Goal: Task Accomplishment & Management: Manage account settings

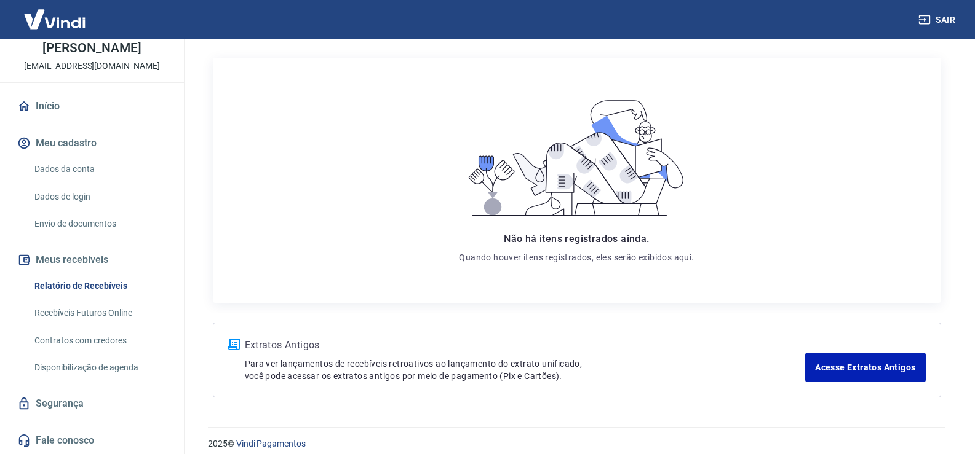
scroll to position [156, 0]
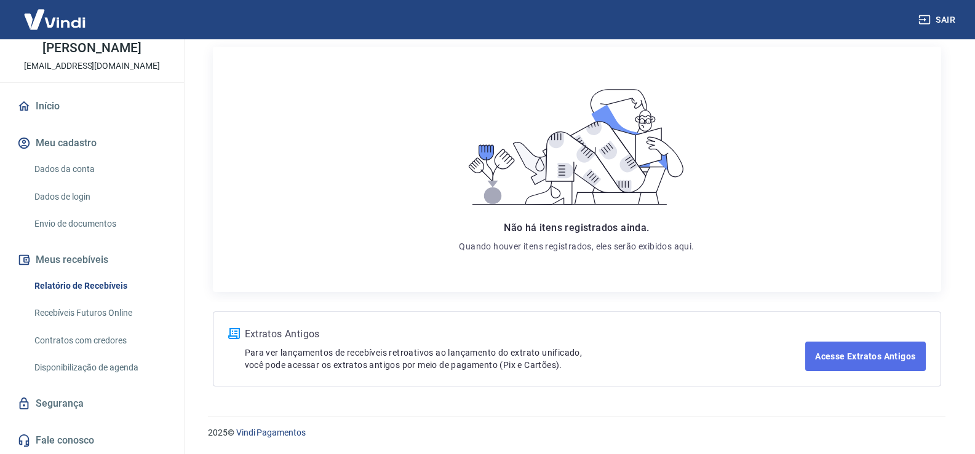
click at [809, 364] on link "Acesse Extratos Antigos" at bounding box center [865, 357] width 120 height 30
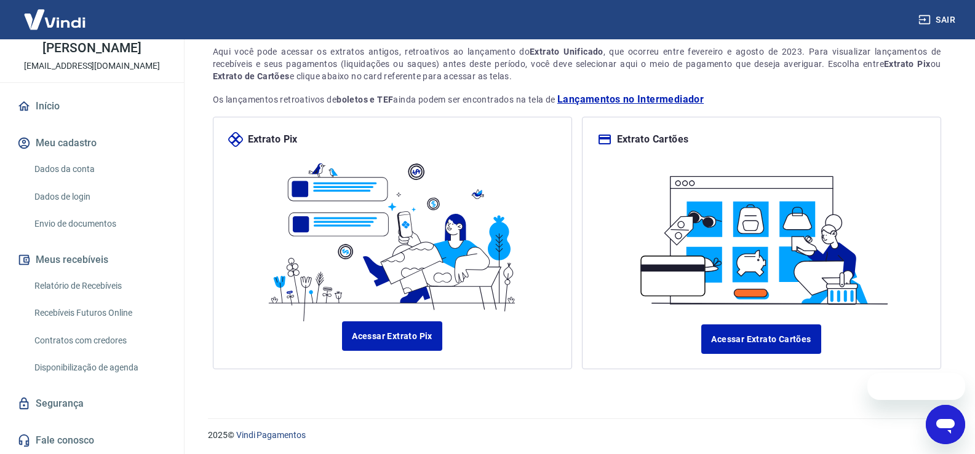
scroll to position [86, 0]
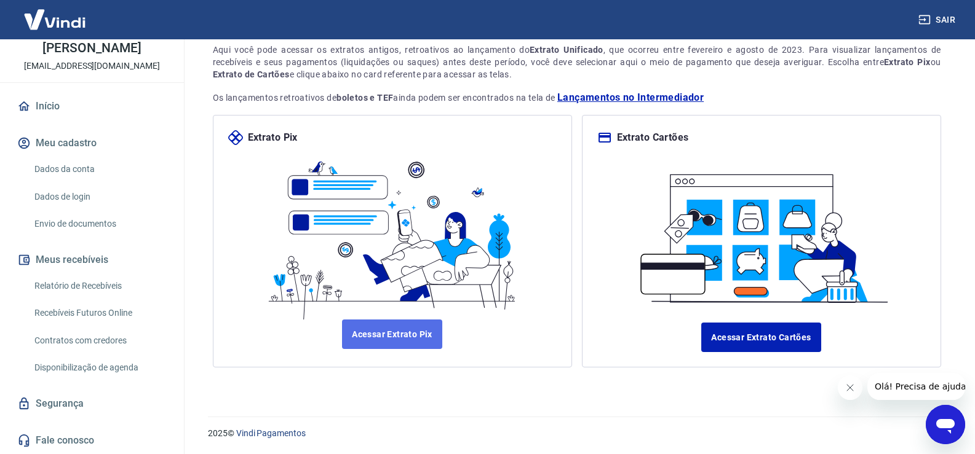
click at [408, 334] on link "Acessar Extrato Pix" at bounding box center [392, 335] width 100 height 30
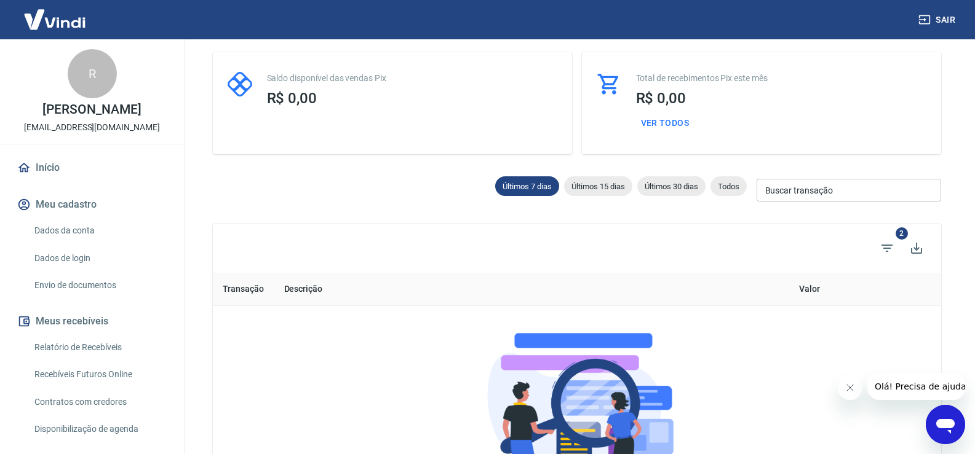
scroll to position [14, 0]
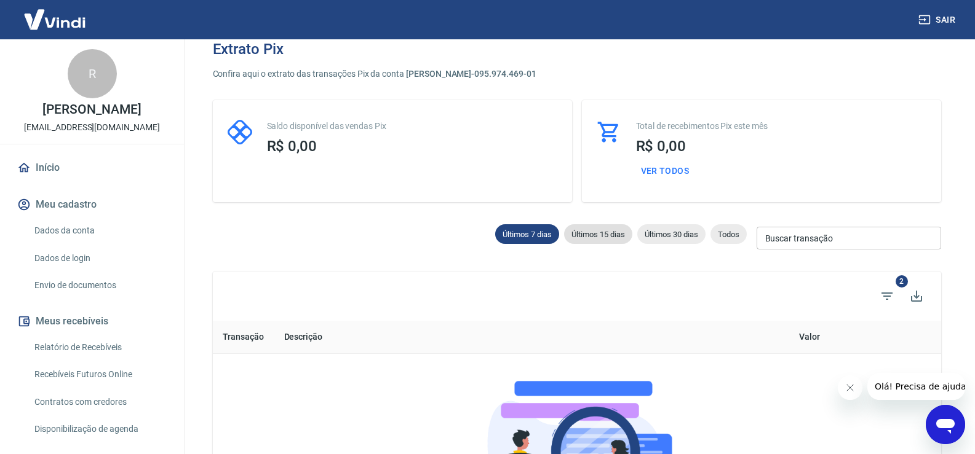
click at [583, 239] on div "Últimos 15 dias" at bounding box center [598, 234] width 68 height 20
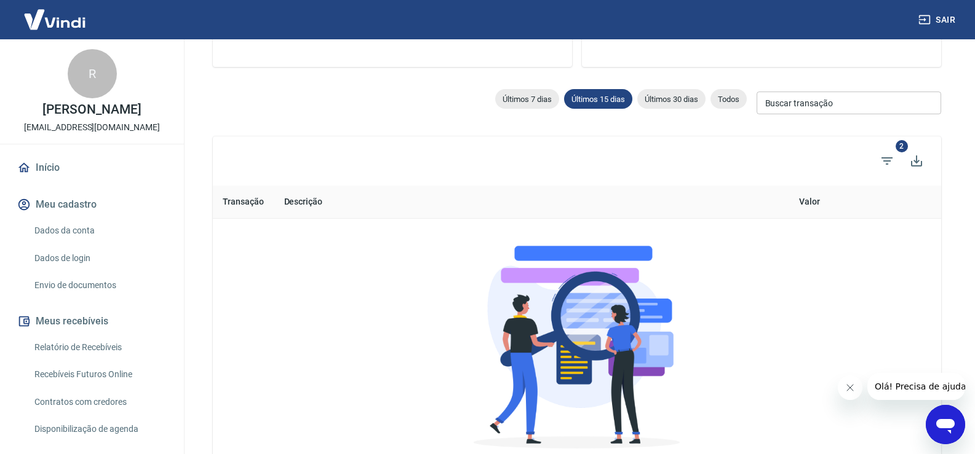
scroll to position [61, 0]
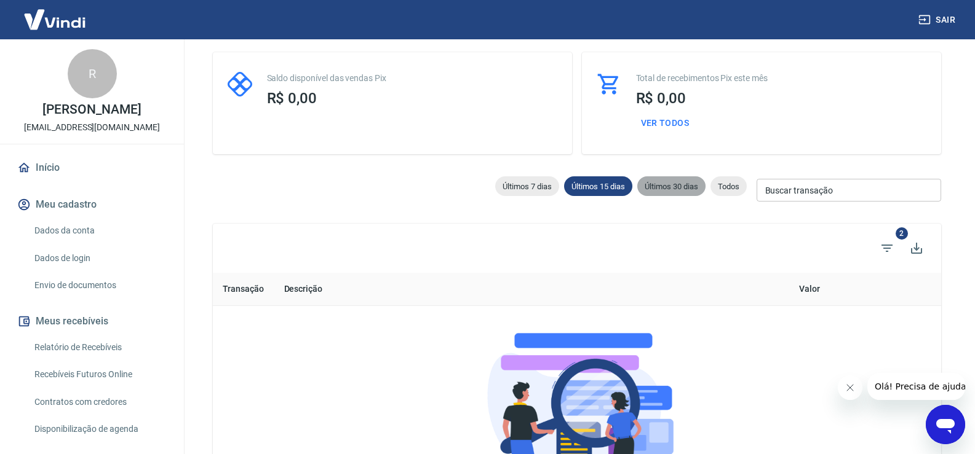
click at [678, 186] on span "Últimos 30 dias" at bounding box center [671, 186] width 68 height 9
type input "20/07/2025"
click at [881, 247] on icon "Filtros" at bounding box center [886, 248] width 15 height 15
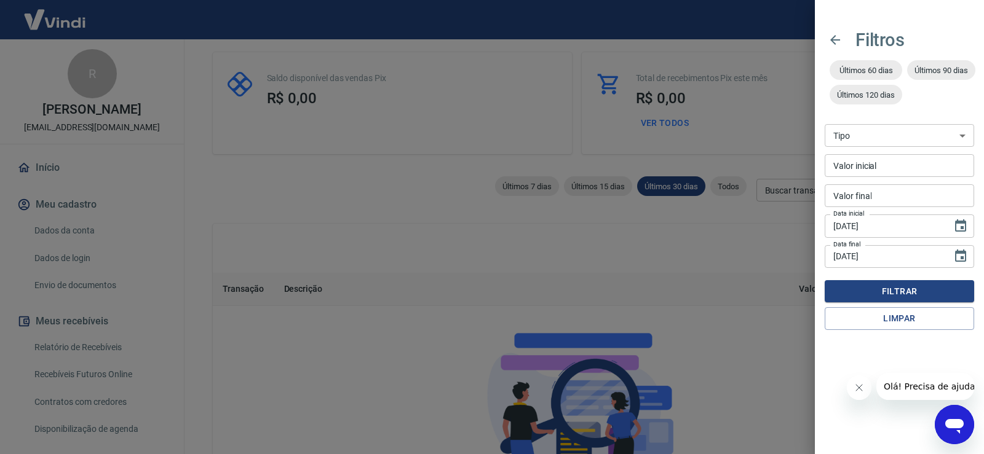
click at [251, 218] on div at bounding box center [492, 227] width 984 height 454
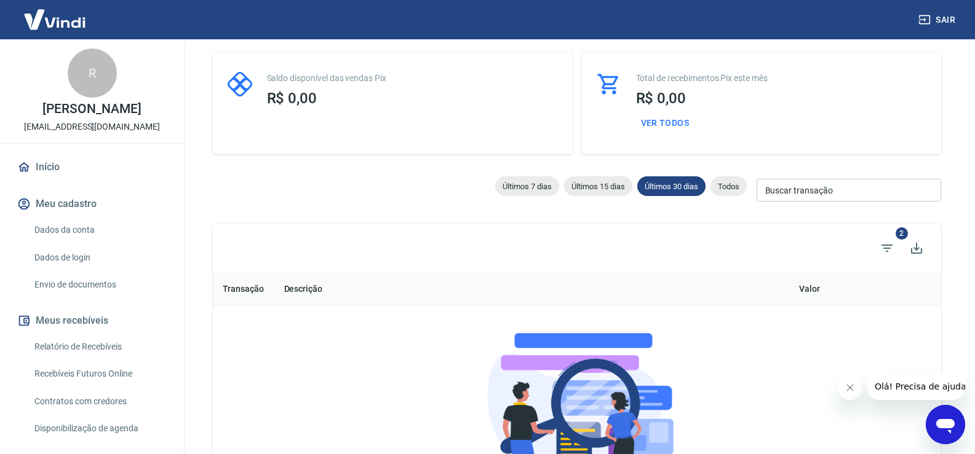
scroll to position [0, 0]
click at [55, 173] on link "Início" at bounding box center [92, 167] width 154 height 27
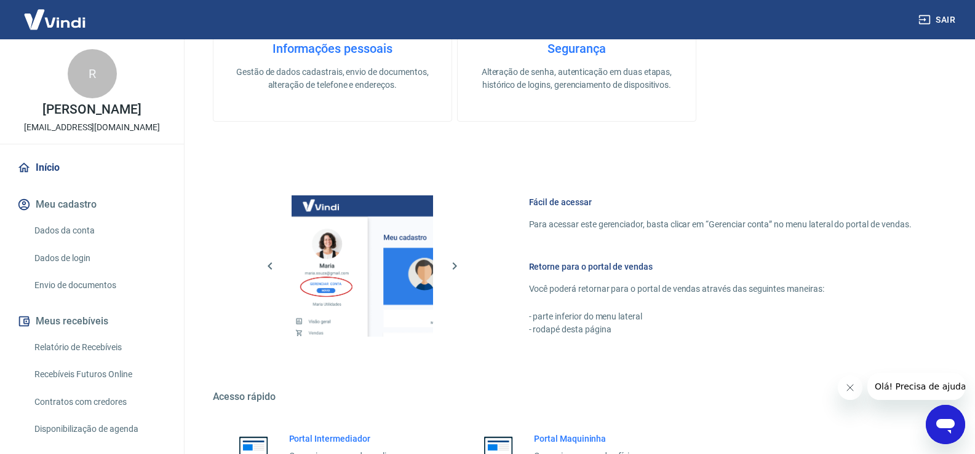
scroll to position [747, 0]
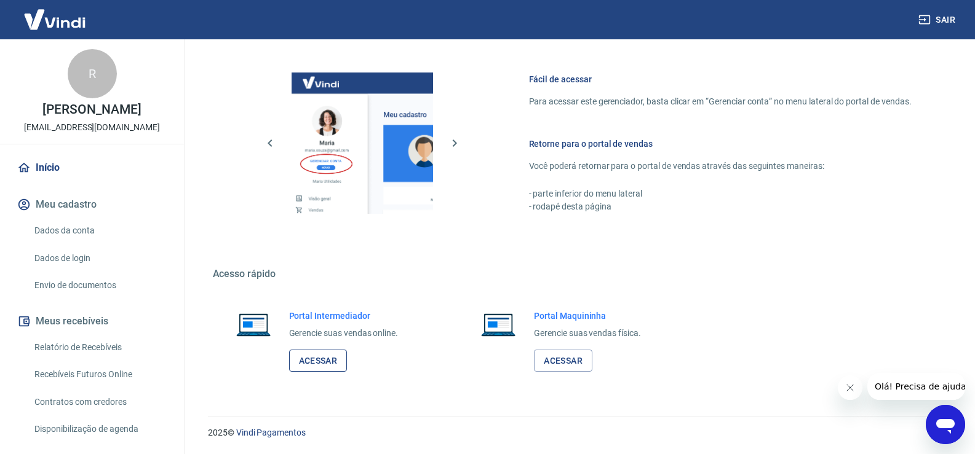
click at [318, 365] on link "Acessar" at bounding box center [318, 361] width 58 height 23
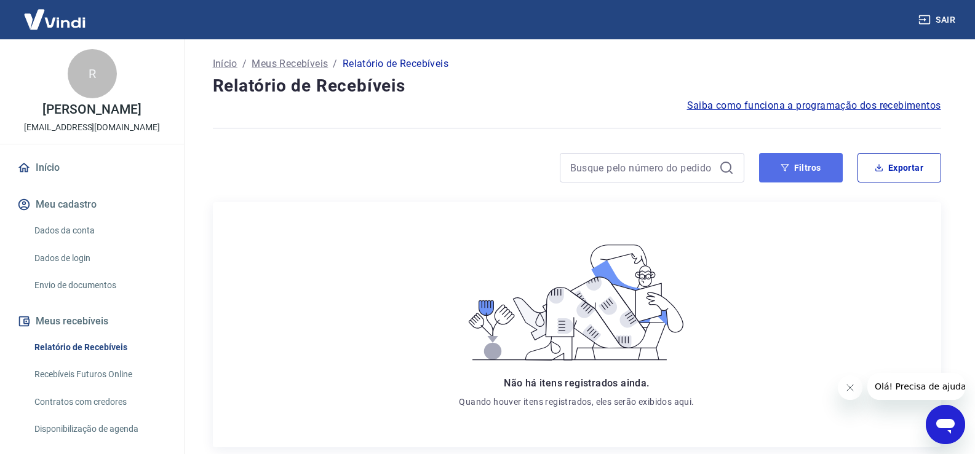
click at [795, 172] on button "Filtros" at bounding box center [801, 168] width 84 height 30
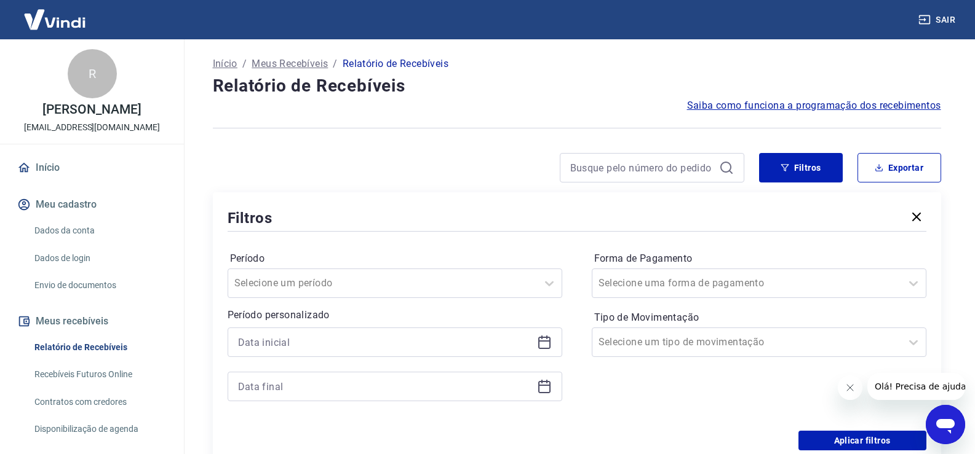
click at [917, 217] on icon "button" at bounding box center [916, 217] width 15 height 15
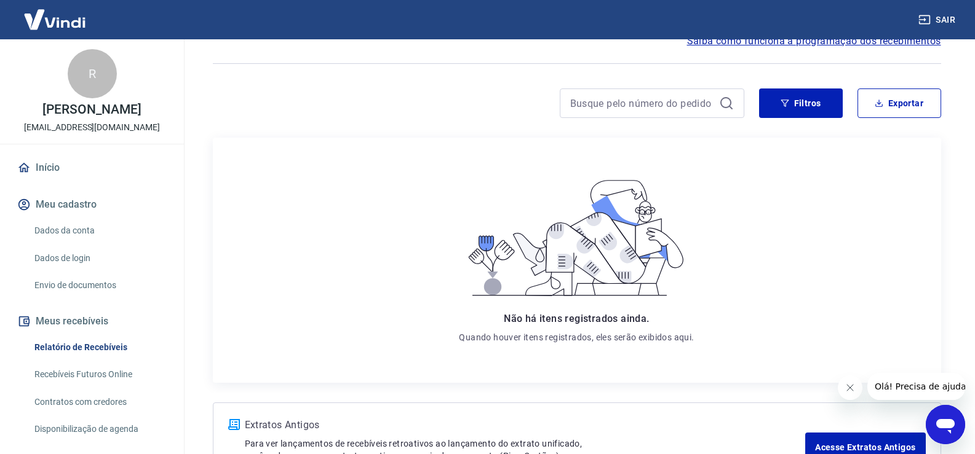
scroll to position [156, 0]
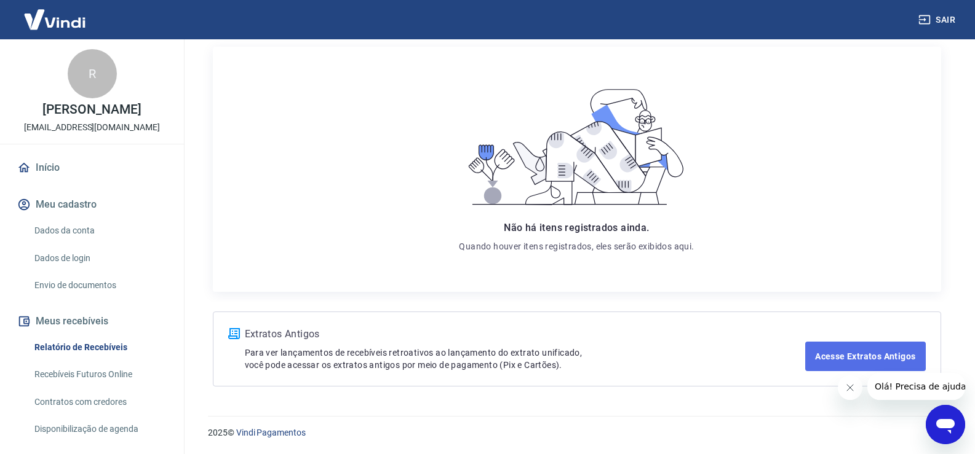
click at [872, 358] on link "Acesse Extratos Antigos" at bounding box center [865, 357] width 120 height 30
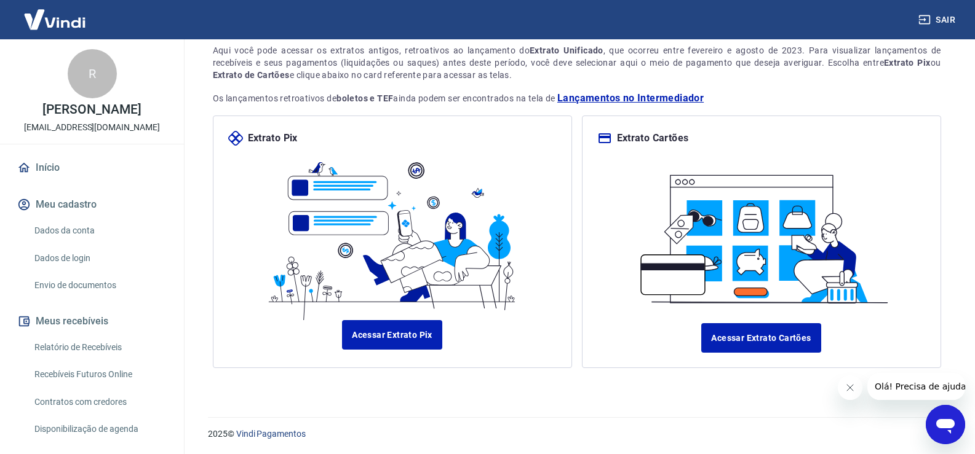
scroll to position [86, 0]
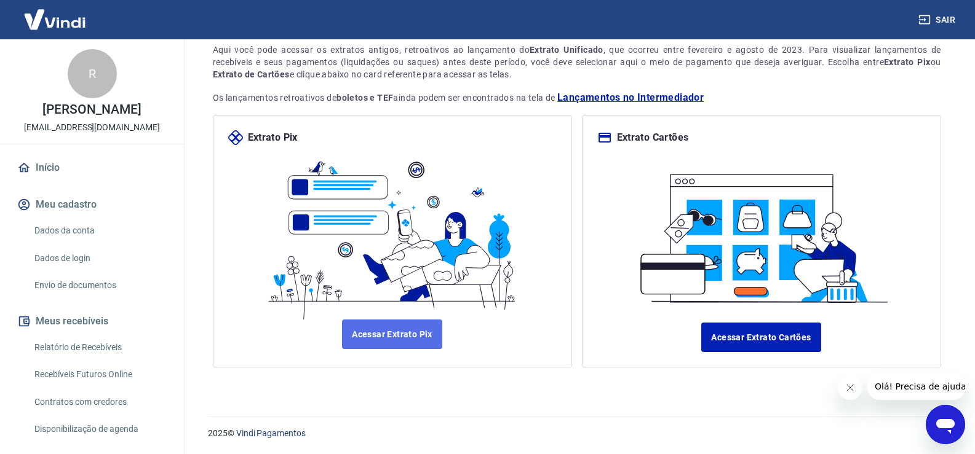
click at [415, 347] on link "Acessar Extrato Pix" at bounding box center [392, 335] width 100 height 30
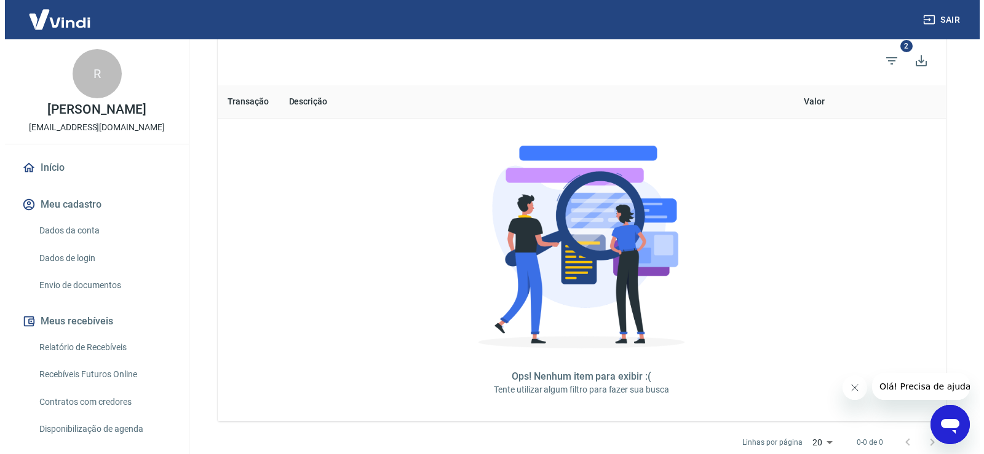
scroll to position [137, 0]
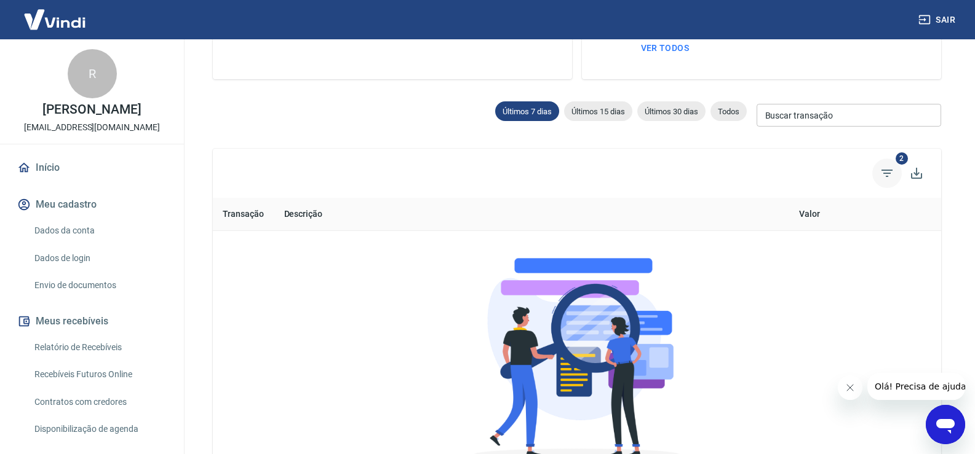
click at [887, 170] on icon "Filtros" at bounding box center [886, 173] width 11 height 7
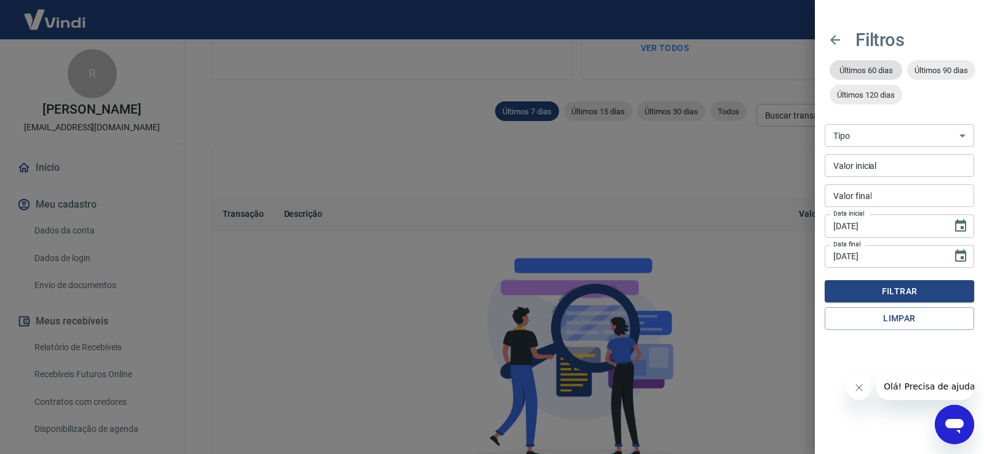
click at [881, 76] on div "Últimos 60 dias" at bounding box center [866, 70] width 73 height 20
type input "20/06/2025"
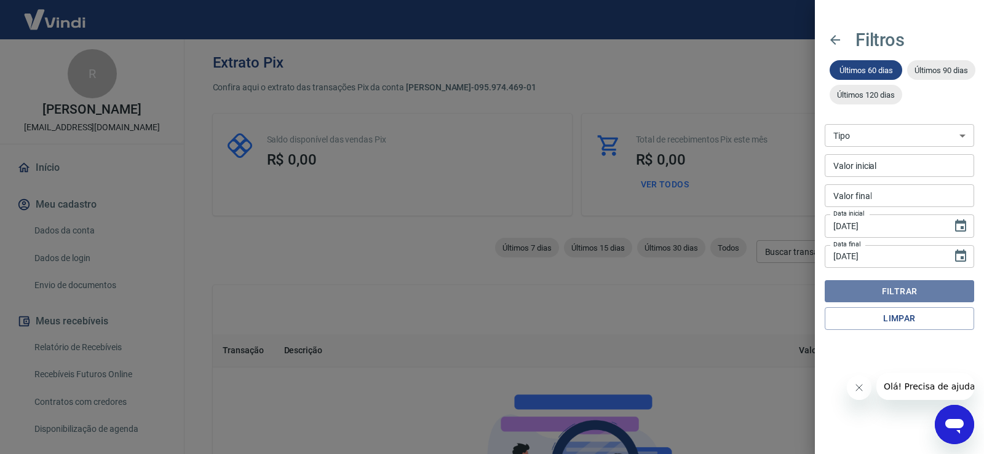
click at [904, 295] on button "Filtrar" at bounding box center [899, 291] width 149 height 23
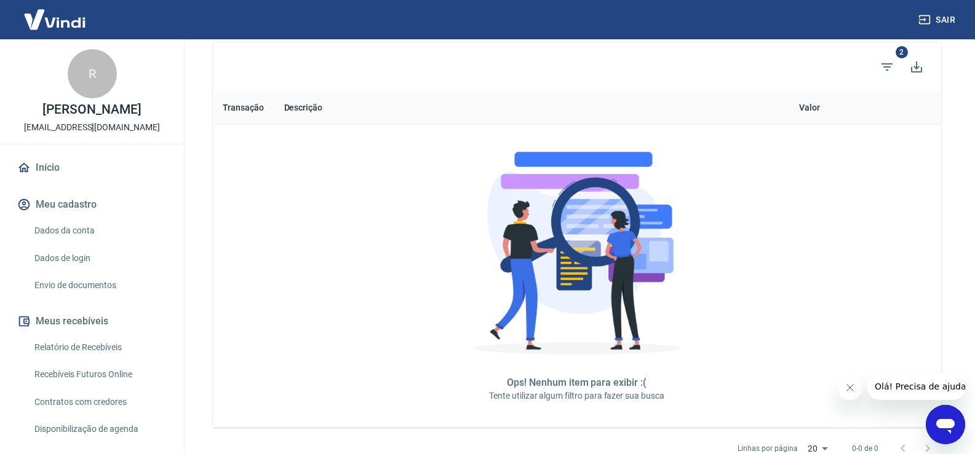
scroll to position [246, 0]
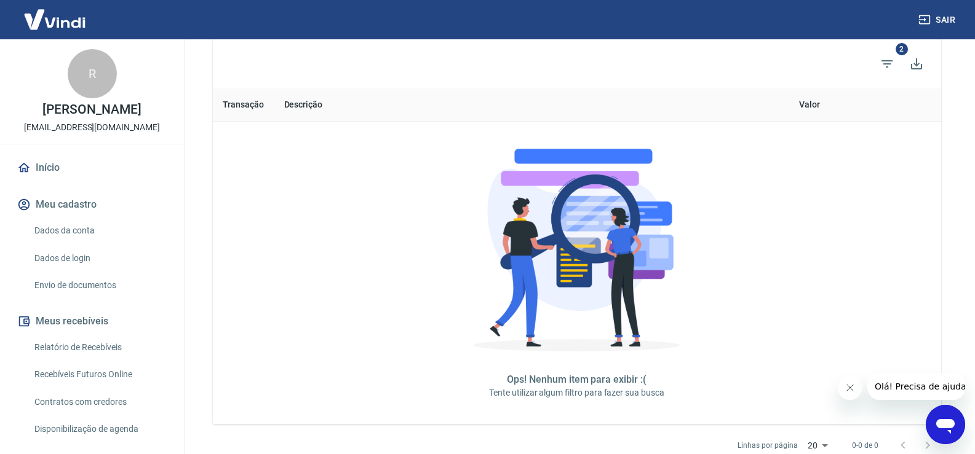
click at [288, 95] on th "Descrição" at bounding box center [438, 105] width 328 height 33
click at [298, 103] on th "Descrição" at bounding box center [438, 105] width 328 height 33
click at [240, 101] on th "Transação" at bounding box center [243, 105] width 61 height 33
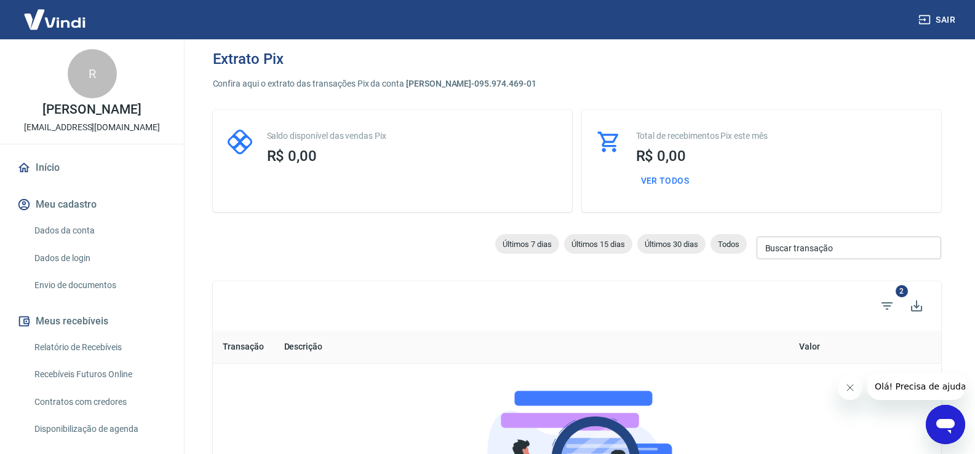
scroll to position [0, 0]
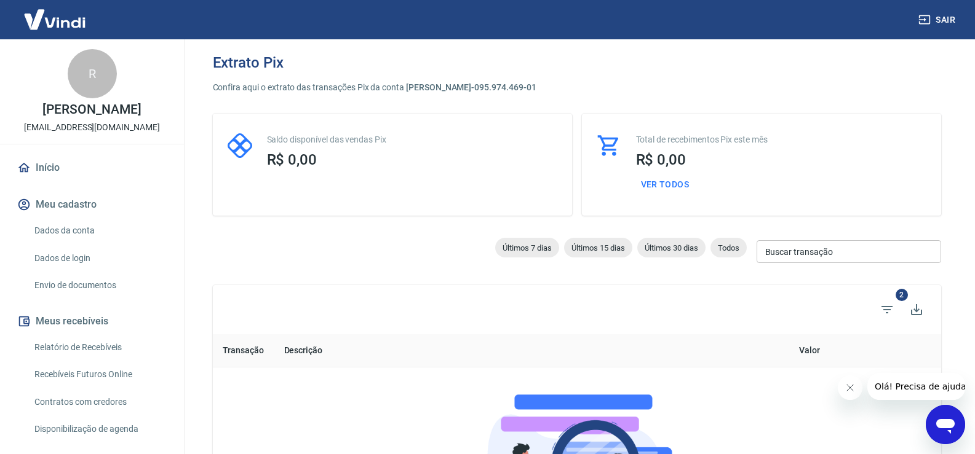
click at [669, 184] on button "Ver todos" at bounding box center [665, 184] width 58 height 23
select select "receivable"
type input "01/08/2025"
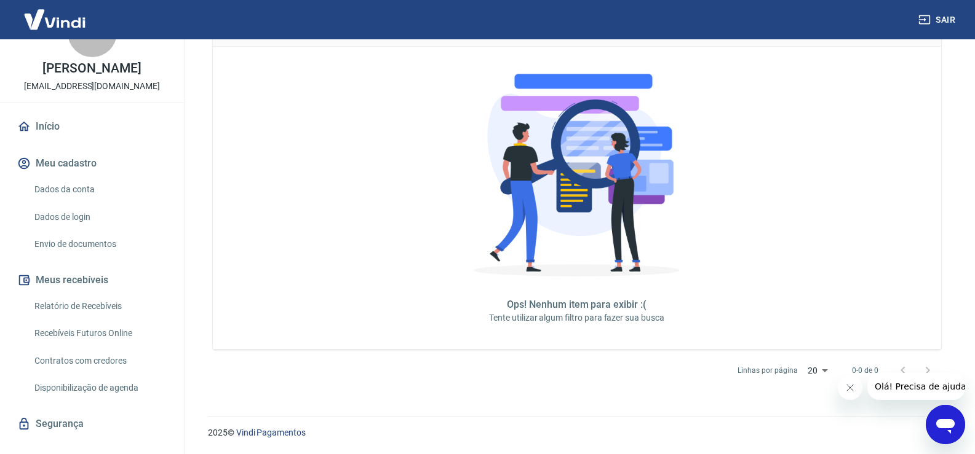
scroll to position [74, 0]
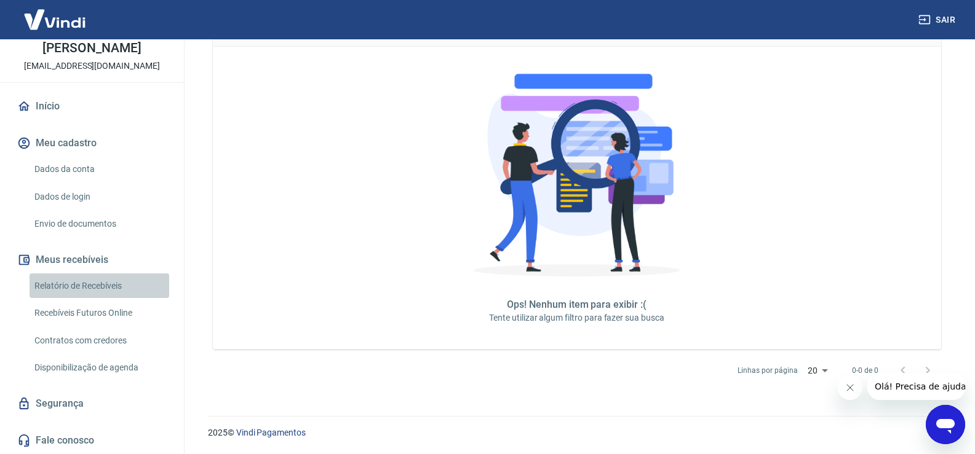
click at [124, 279] on link "Relatório de Recebíveis" at bounding box center [100, 286] width 140 height 25
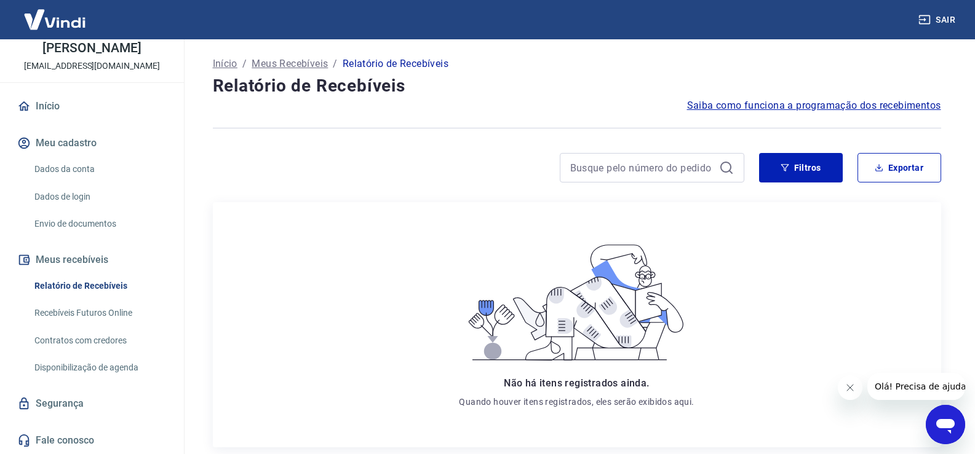
click at [371, 73] on div "Início / Meus Recebíveis / Relatório de Recebíveis" at bounding box center [577, 64] width 728 height 20
click at [371, 58] on p "Relatório de Recebíveis" at bounding box center [396, 64] width 106 height 15
click at [228, 56] on div "Início / Meus Recebíveis / Relatório de Recebíveis" at bounding box center [577, 64] width 728 height 20
click at [226, 61] on p "Início" at bounding box center [225, 64] width 25 height 15
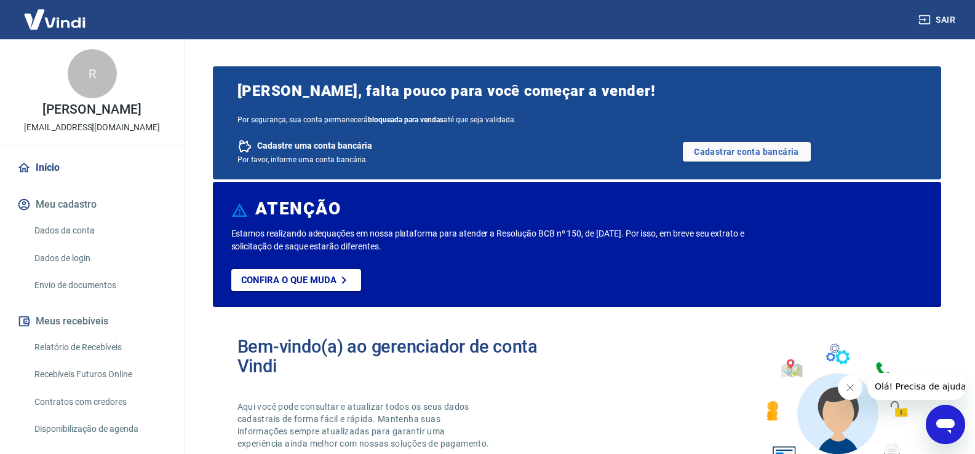
click at [938, 22] on button "Sair" at bounding box center [938, 20] width 44 height 23
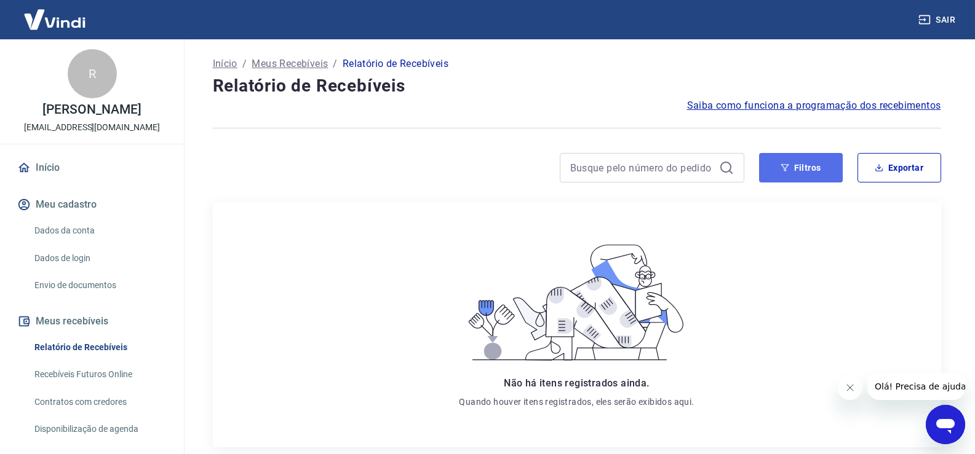
click at [806, 173] on button "Filtros" at bounding box center [801, 168] width 84 height 30
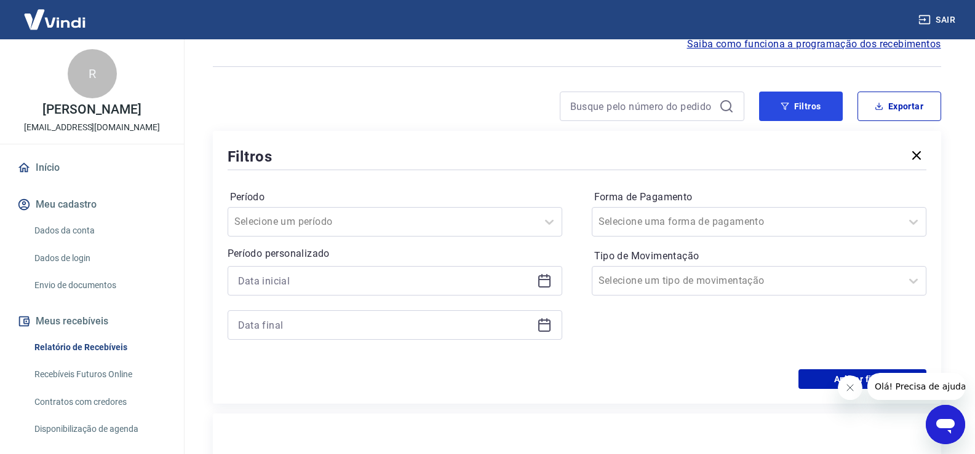
scroll to position [123, 0]
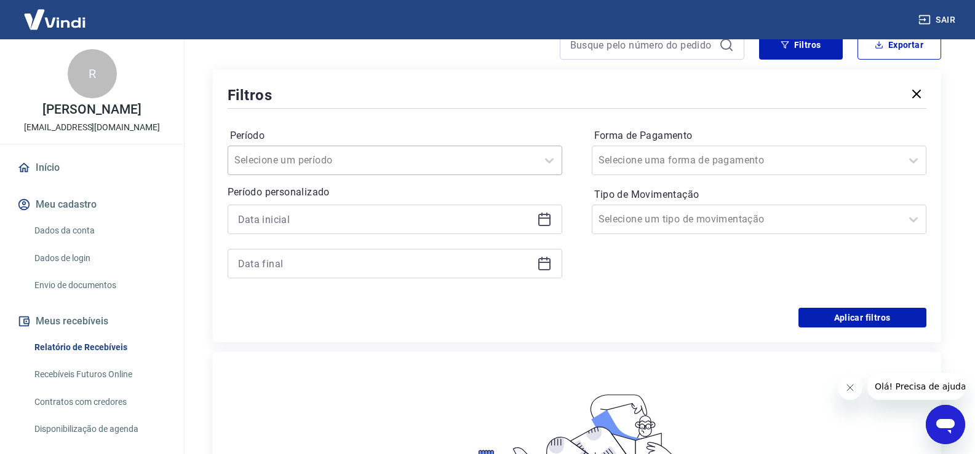
click at [439, 149] on div "Selecione um período" at bounding box center [395, 161] width 335 height 30
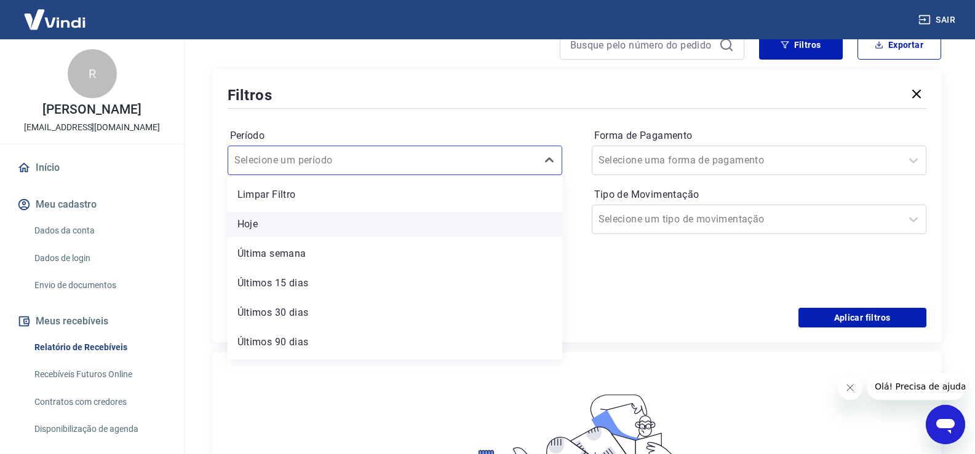
scroll to position [27, 0]
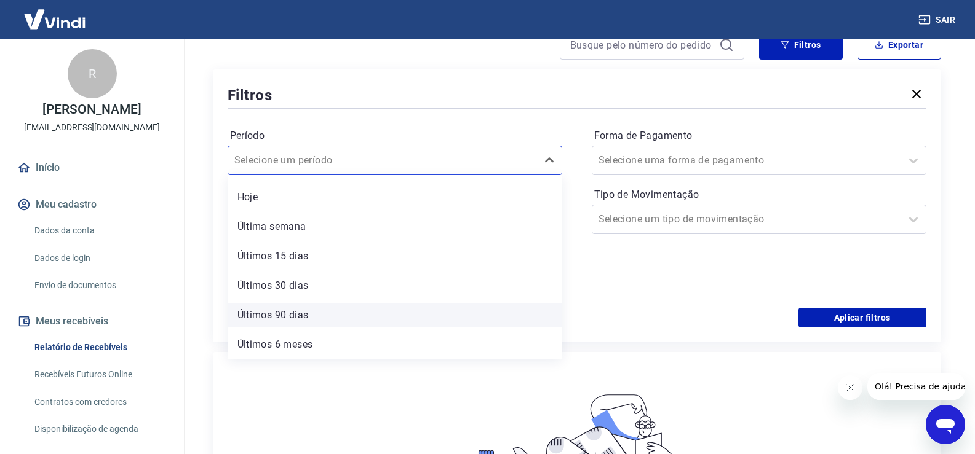
click at [306, 315] on div "Últimos 90 dias" at bounding box center [395, 315] width 335 height 25
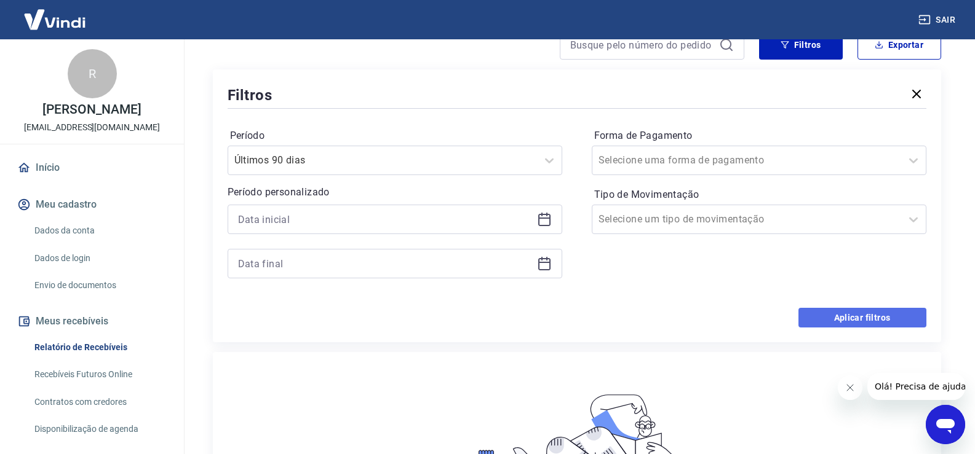
click at [839, 315] on button "Aplicar filtros" at bounding box center [862, 318] width 128 height 20
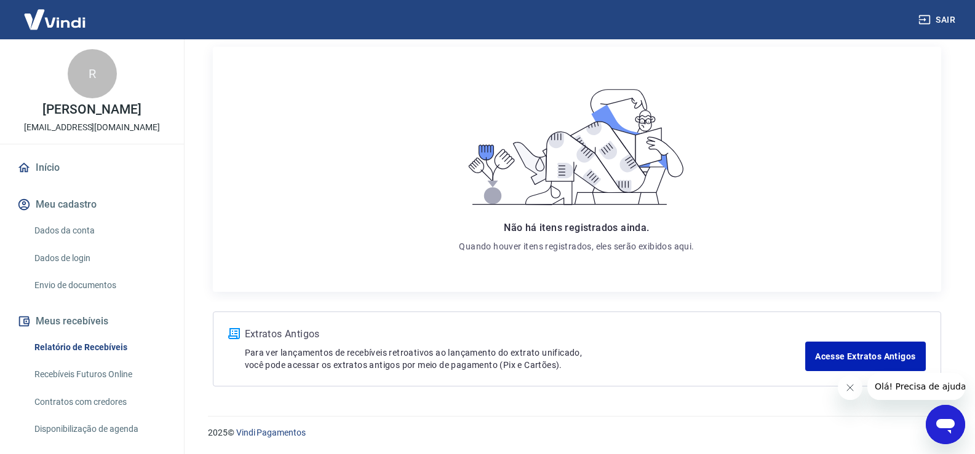
scroll to position [156, 0]
click at [838, 351] on link "Acesse Extratos Antigos" at bounding box center [865, 357] width 120 height 30
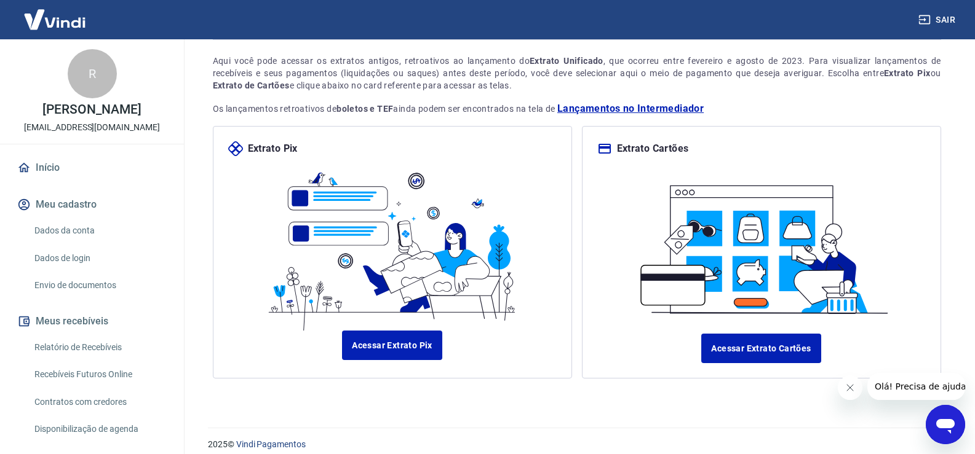
scroll to position [86, 0]
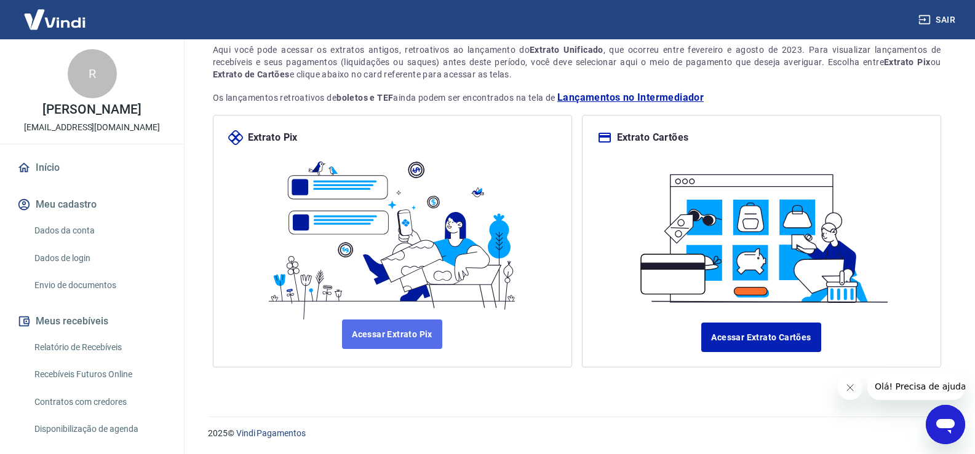
click at [378, 329] on link "Acessar Extrato Pix" at bounding box center [392, 335] width 100 height 30
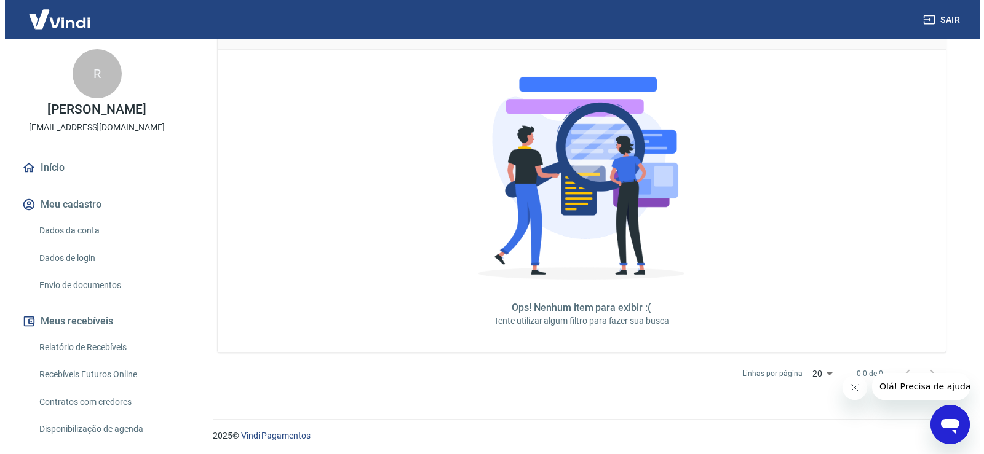
scroll to position [321, 0]
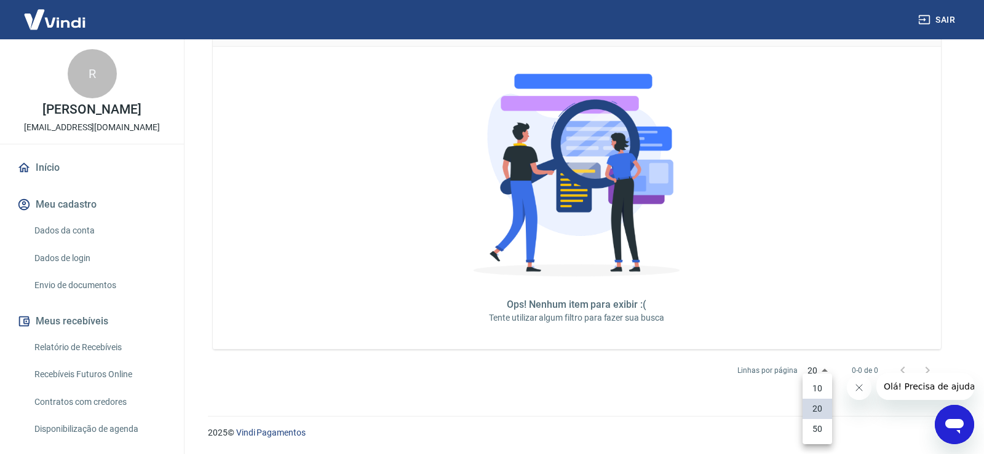
click at [810, 427] on li "50" at bounding box center [818, 429] width 30 height 20
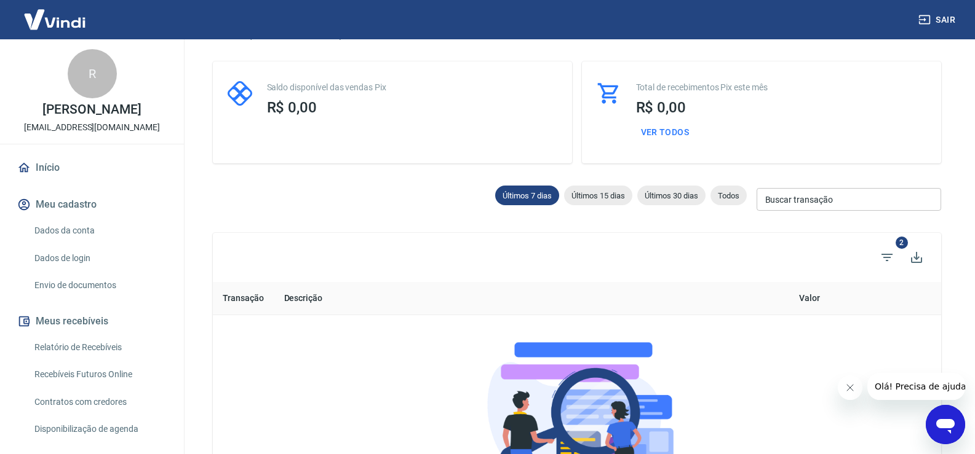
scroll to position [123, 0]
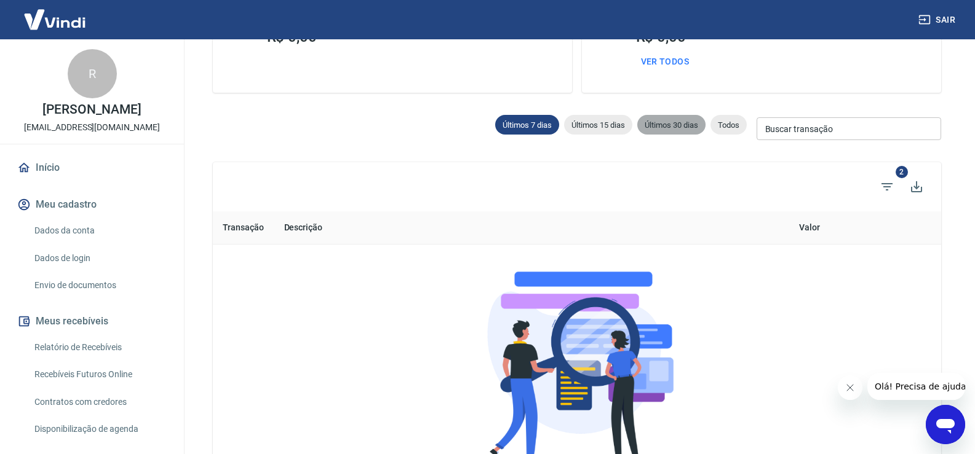
click at [670, 123] on span "Últimos 30 dias" at bounding box center [671, 125] width 68 height 9
type input "[DATE]"
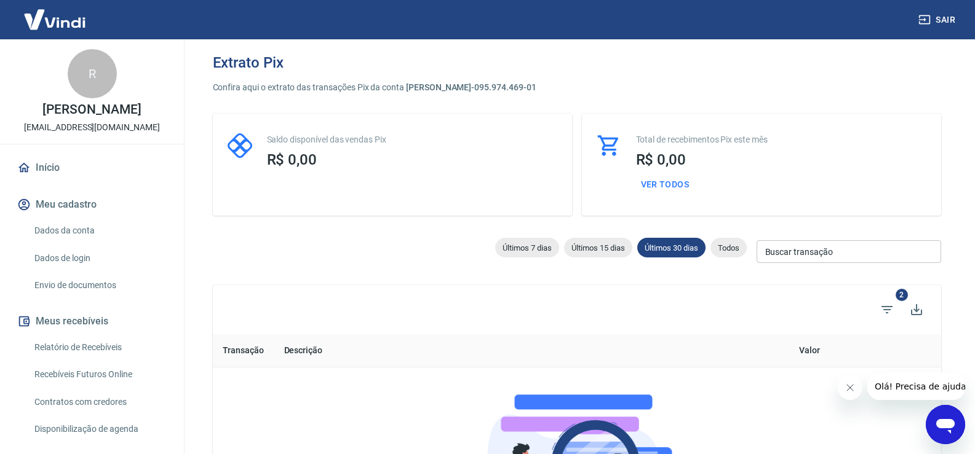
drag, startPoint x: 670, startPoint y: 172, endPoint x: 672, endPoint y: 184, distance: 11.9
click at [669, 172] on div "R$ 0,00 Ver todos" at bounding box center [781, 173] width 290 height 45
click at [672, 184] on button "Ver todos" at bounding box center [665, 184] width 58 height 23
select select "receivable"
type input "[DATE]"
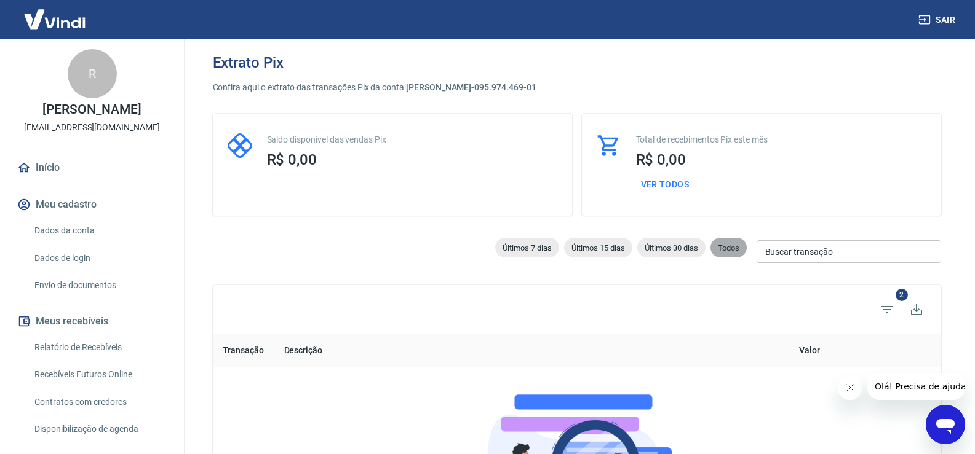
click at [737, 255] on div "Todos" at bounding box center [728, 248] width 36 height 20
select select
click at [705, 255] on div "Últimos 7 dias Últimos 15 dias Últimos 30 dias Todos" at bounding box center [618, 250] width 256 height 25
click at [654, 251] on span "Últimos 30 dias" at bounding box center [671, 248] width 68 height 9
type input "20/07/2025"
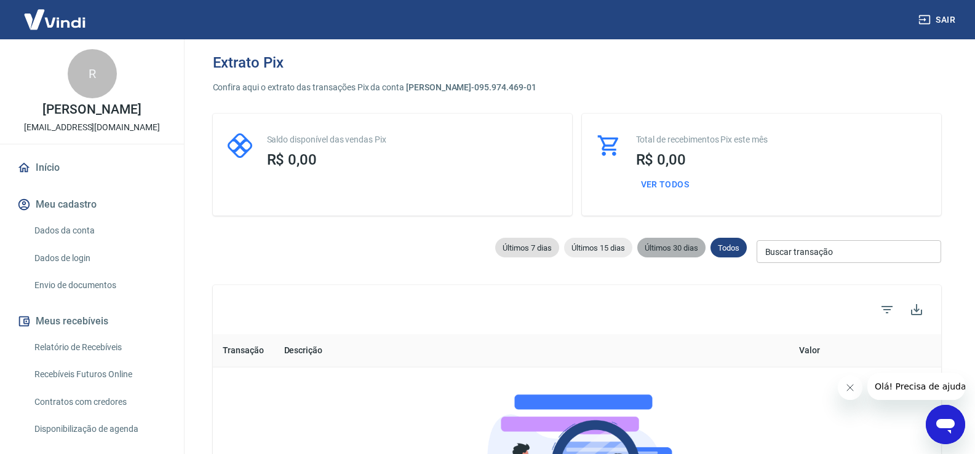
type input "[DATE]"
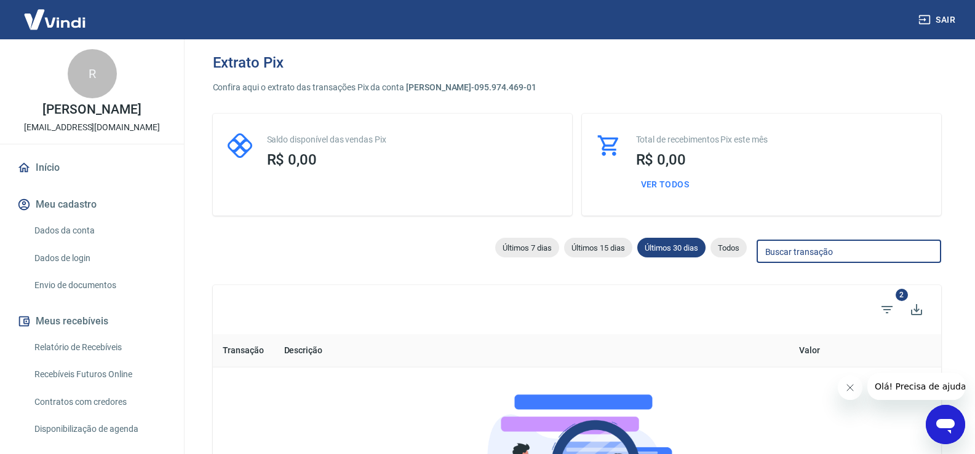
click at [796, 248] on input "Buscar transação" at bounding box center [848, 251] width 184 height 23
click at [704, 249] on span "Últimos 30 dias" at bounding box center [671, 248] width 68 height 9
click at [282, 81] on p "Confira aqui o extrato das transações Pix da conta Rafael de oliveira rodrigues…" at bounding box center [577, 87] width 728 height 13
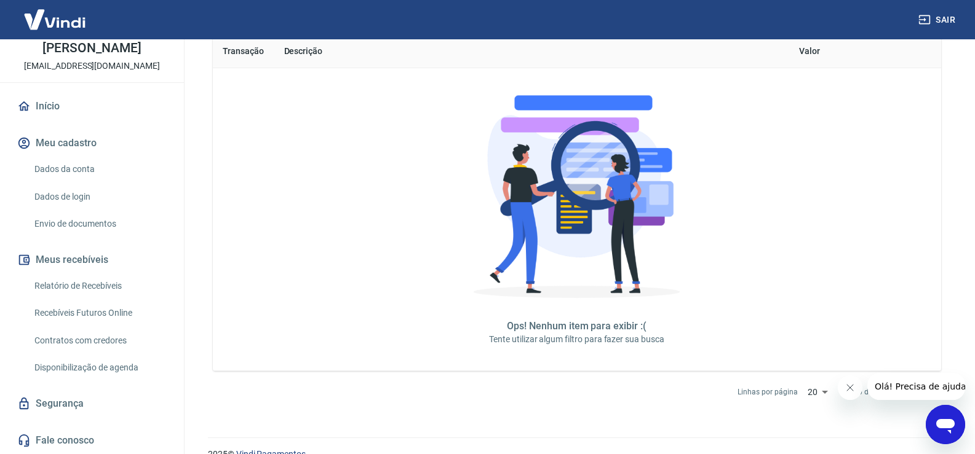
scroll to position [321, 0]
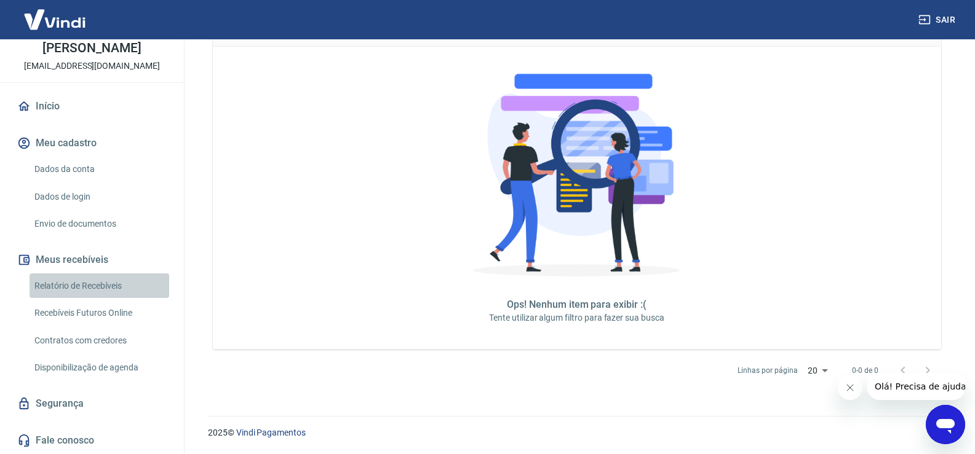
click at [100, 294] on link "Relatório de Recebíveis" at bounding box center [100, 286] width 140 height 25
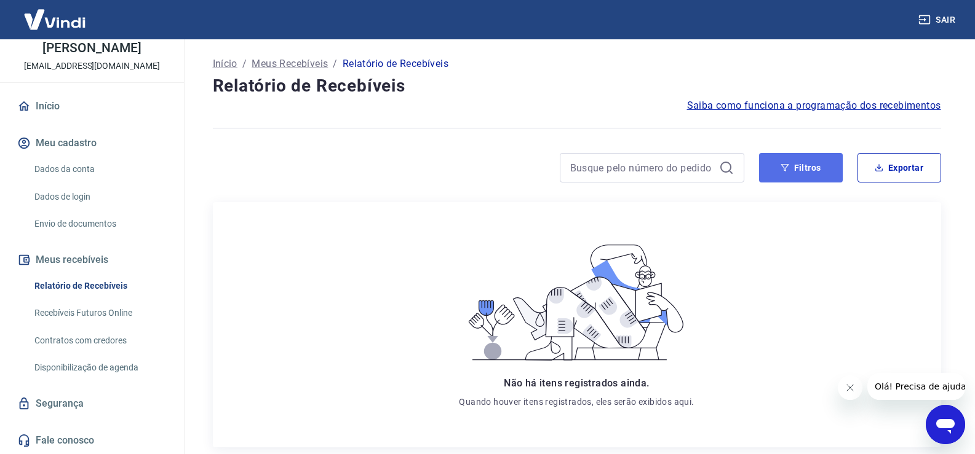
click at [779, 160] on button "Filtros" at bounding box center [801, 168] width 84 height 30
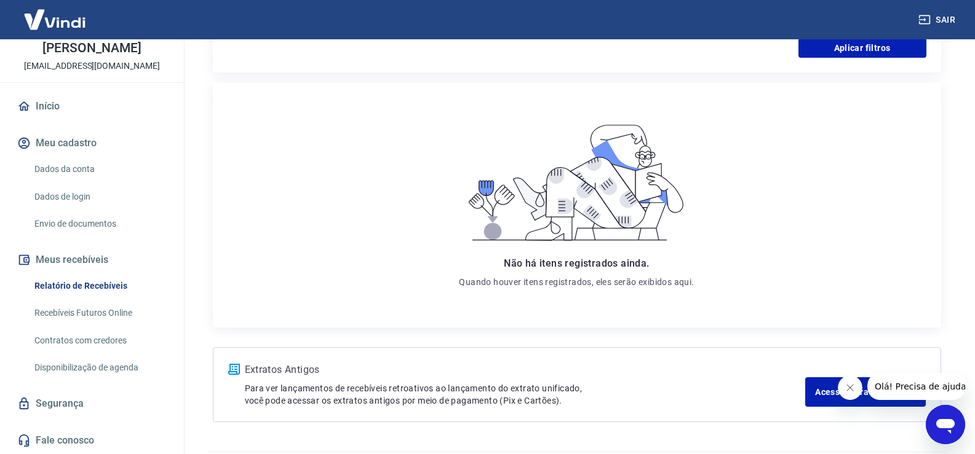
scroll to position [429, 0]
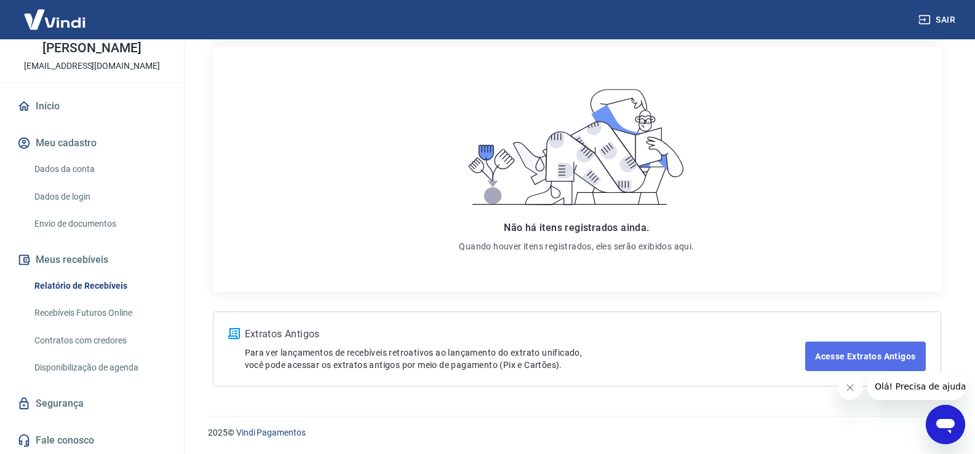
click at [830, 351] on link "Acesse Extratos Antigos" at bounding box center [865, 357] width 120 height 30
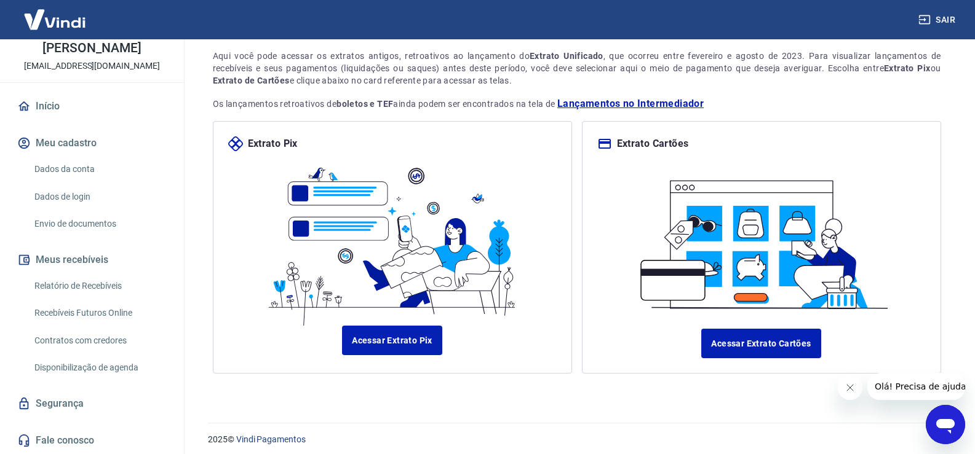
scroll to position [86, 0]
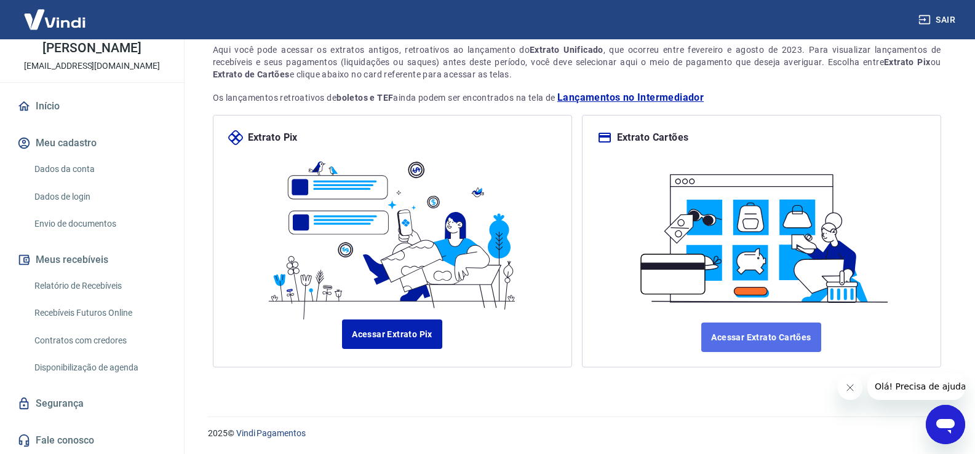
click at [763, 328] on link "Acessar Extrato Cartões" at bounding box center [760, 338] width 119 height 30
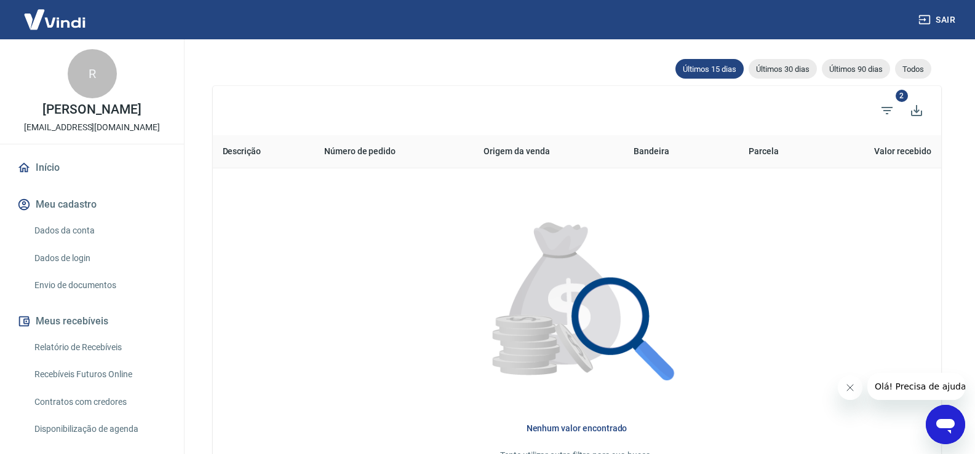
scroll to position [124, 0]
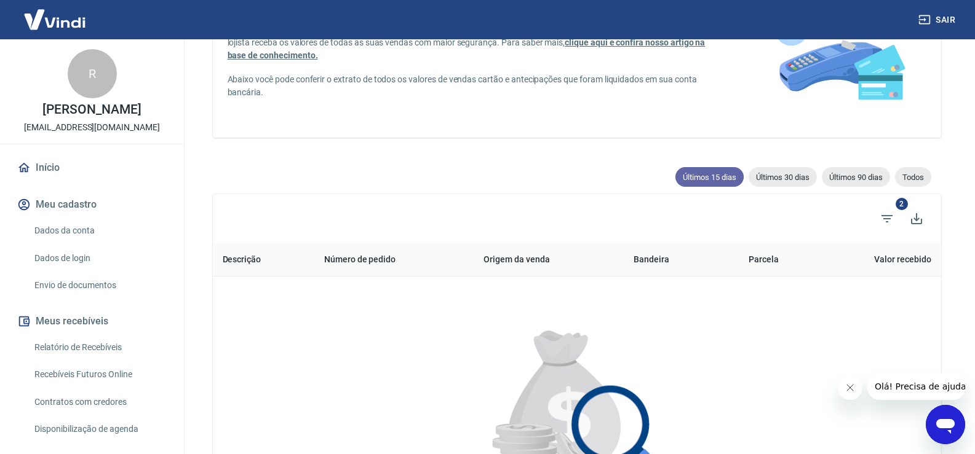
click at [718, 168] on div "Últimos 15 dias" at bounding box center [709, 177] width 68 height 20
click at [716, 168] on div "Últimos 15 dias" at bounding box center [709, 177] width 68 height 20
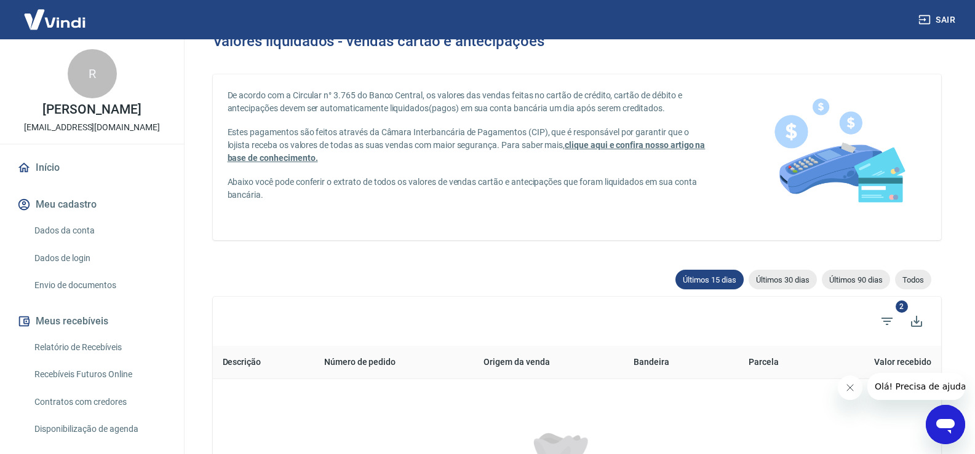
scroll to position [0, 0]
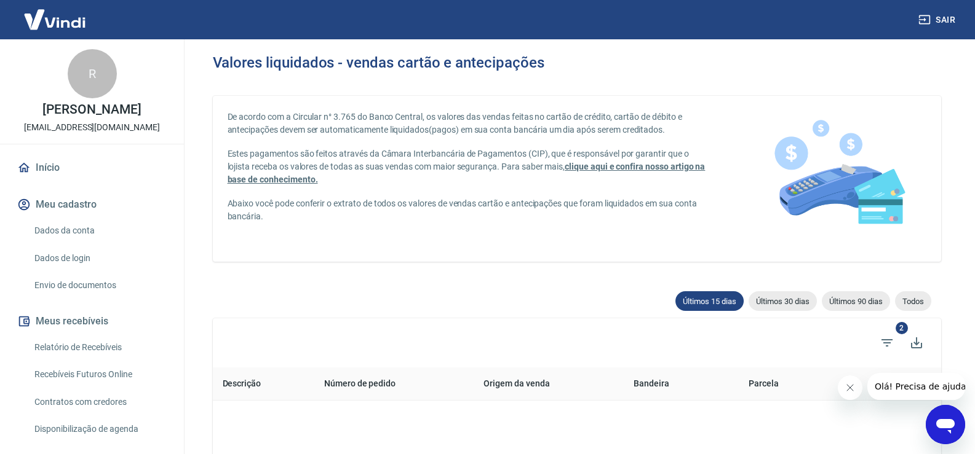
drag, startPoint x: 635, startPoint y: 168, endPoint x: 644, endPoint y: 181, distance: 15.9
click at [636, 169] on span "clique aqui e confira nosso artigo na base de conhecimento." at bounding box center [467, 173] width 478 height 23
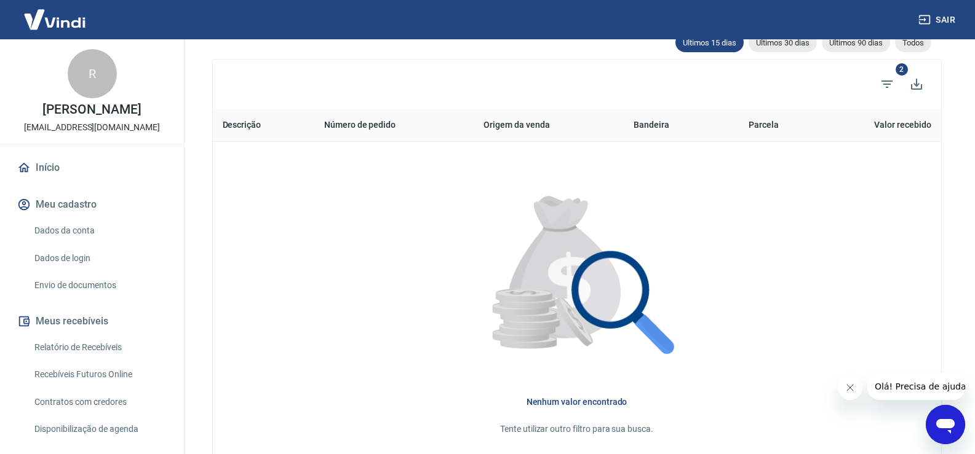
scroll to position [246, 0]
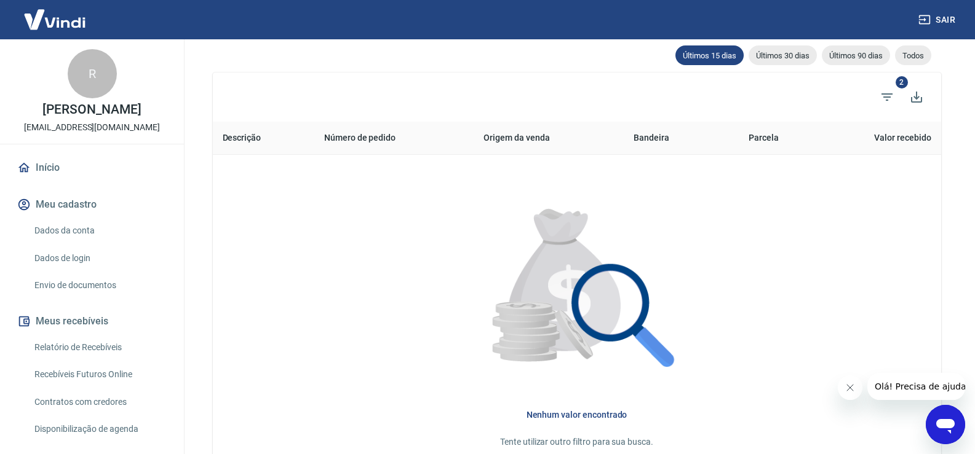
click at [905, 138] on th "Valor recebido" at bounding box center [874, 138] width 134 height 33
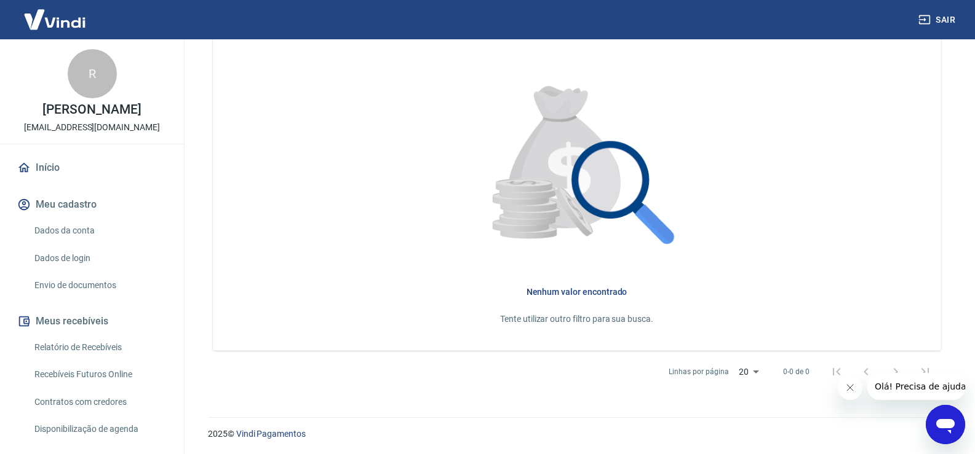
scroll to position [370, 0]
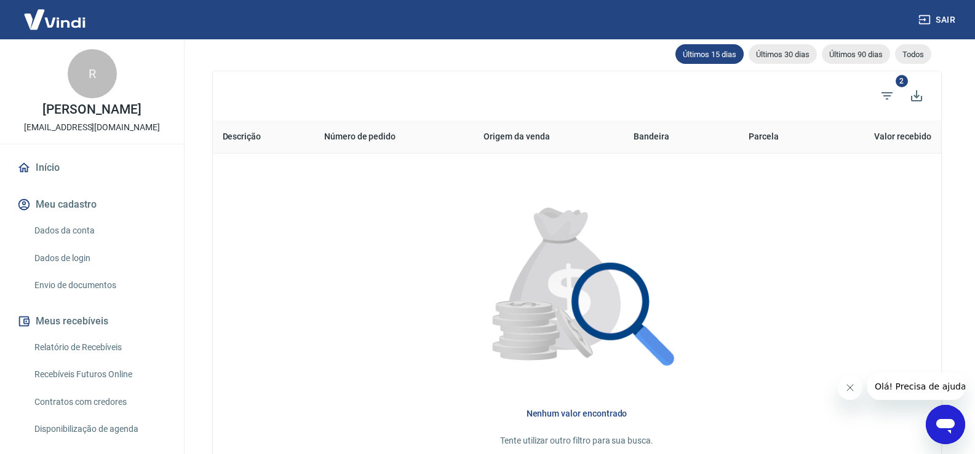
click at [87, 134] on p "[EMAIL_ADDRESS][DOMAIN_NAME]" at bounding box center [92, 127] width 136 height 13
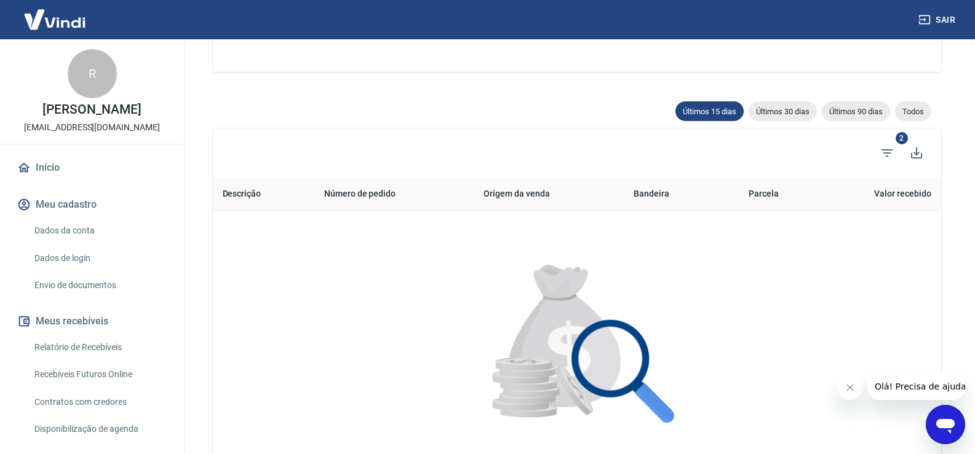
scroll to position [124, 0]
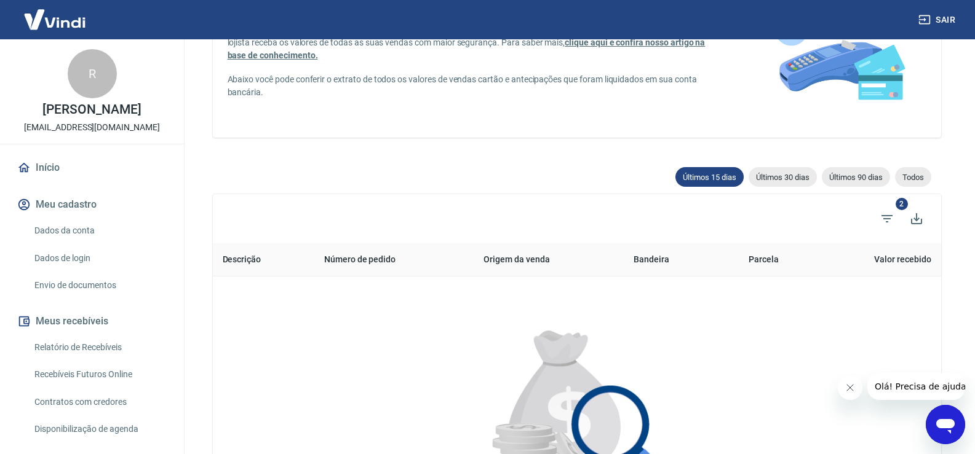
click at [77, 98] on div "R [PERSON_NAME] [EMAIL_ADDRESS][DOMAIN_NAME]" at bounding box center [92, 91] width 184 height 105
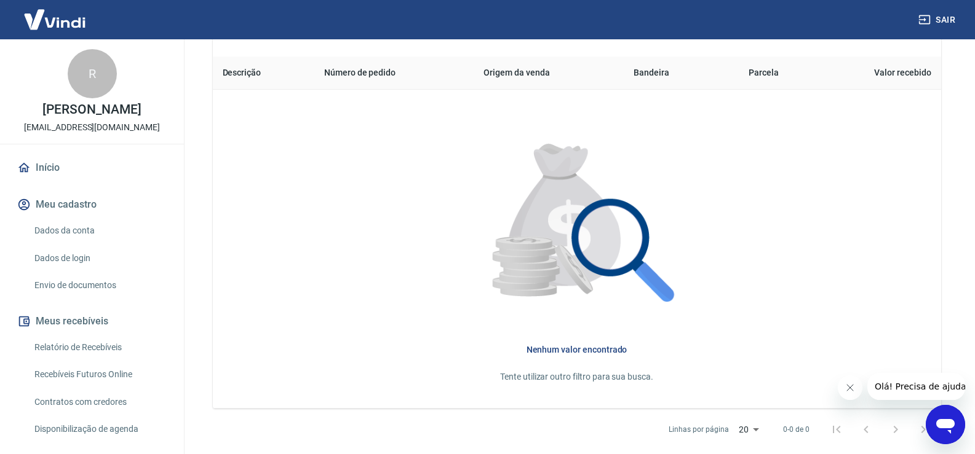
scroll to position [186, 0]
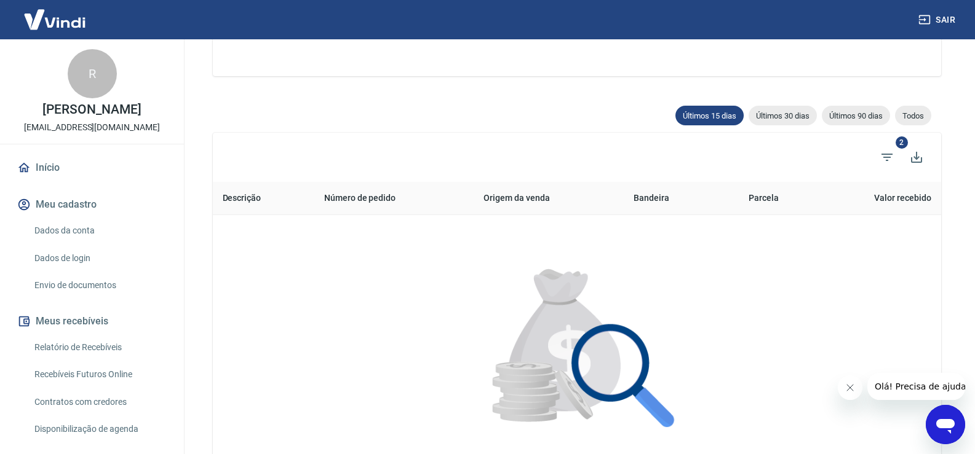
drag, startPoint x: 84, startPoint y: 127, endPoint x: 63, endPoint y: 148, distance: 29.6
click at [79, 116] on p "[PERSON_NAME]" at bounding box center [91, 109] width 98 height 13
click at [49, 181] on link "Início" at bounding box center [92, 167] width 154 height 27
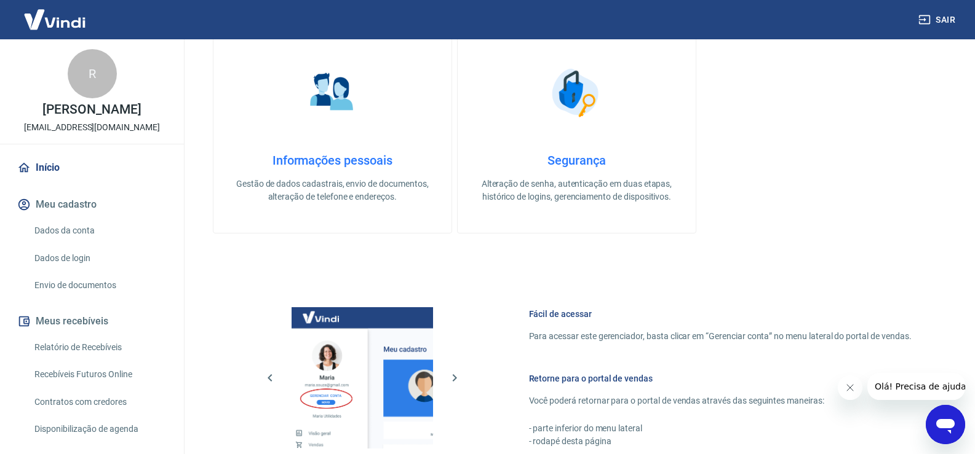
scroll to position [747, 0]
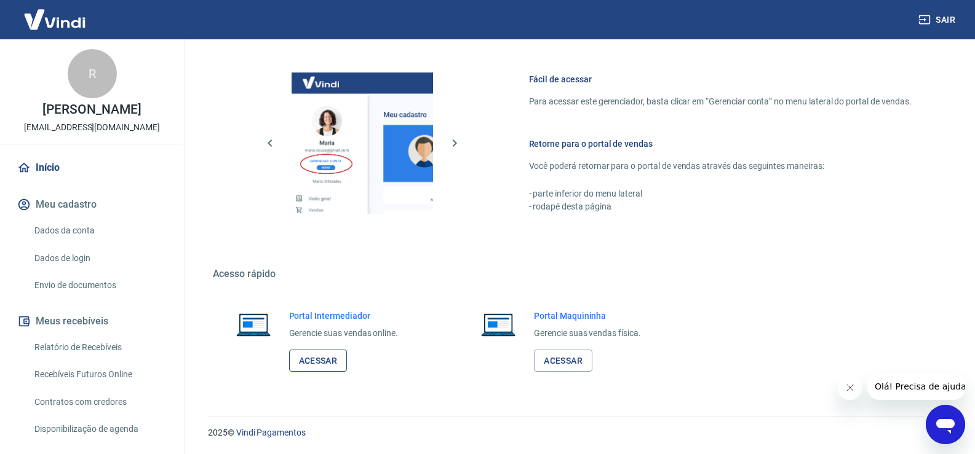
click at [331, 358] on link "Acessar" at bounding box center [318, 361] width 58 height 23
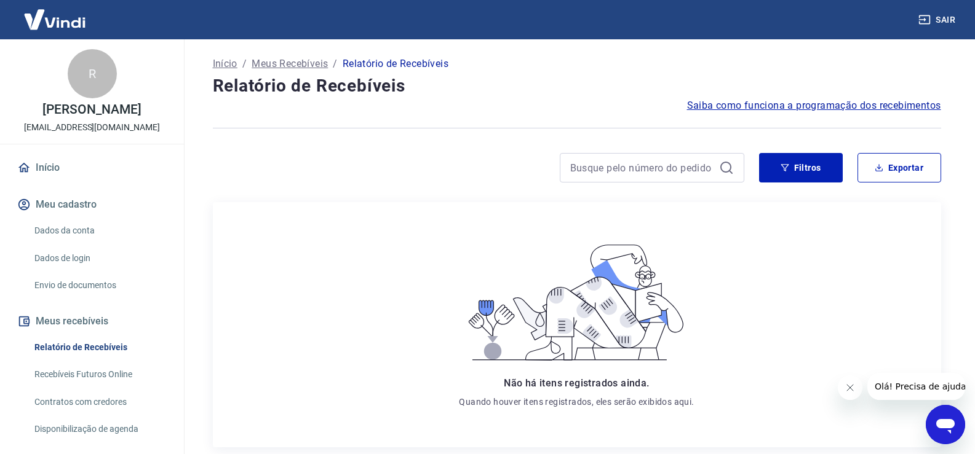
drag, startPoint x: 109, startPoint y: 150, endPoint x: 109, endPoint y: 132, distance: 17.8
click at [109, 144] on div "R [PERSON_NAME] [EMAIL_ADDRESS][DOMAIN_NAME]" at bounding box center [92, 91] width 184 height 105
click at [109, 132] on div "R [PERSON_NAME] [EMAIL_ADDRESS][DOMAIN_NAME]" at bounding box center [92, 91] width 184 height 105
drag, startPoint x: 109, startPoint y: 132, endPoint x: 98, endPoint y: 63, distance: 70.3
click at [109, 121] on div "R Rafael de oliveira rodrigues financeiro3@anjuss.com" at bounding box center [92, 91] width 184 height 105
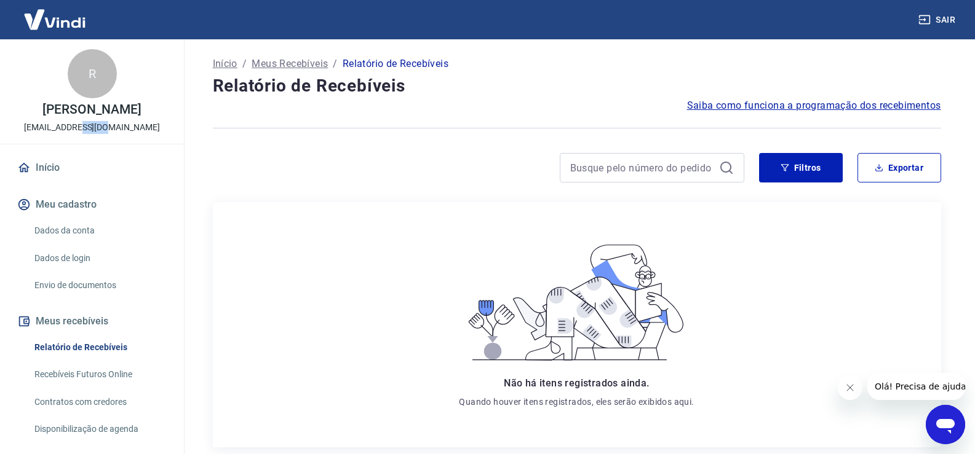
click at [98, 63] on div "R" at bounding box center [92, 73] width 49 height 49
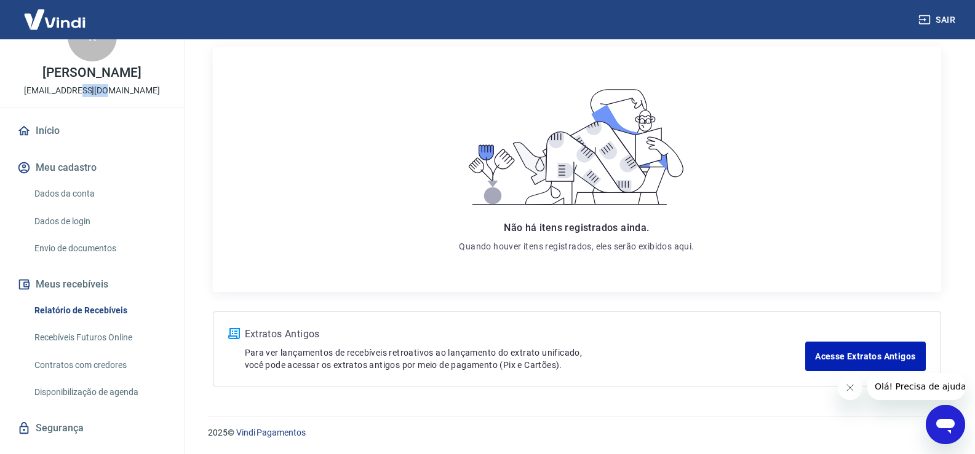
scroll to position [74, 0]
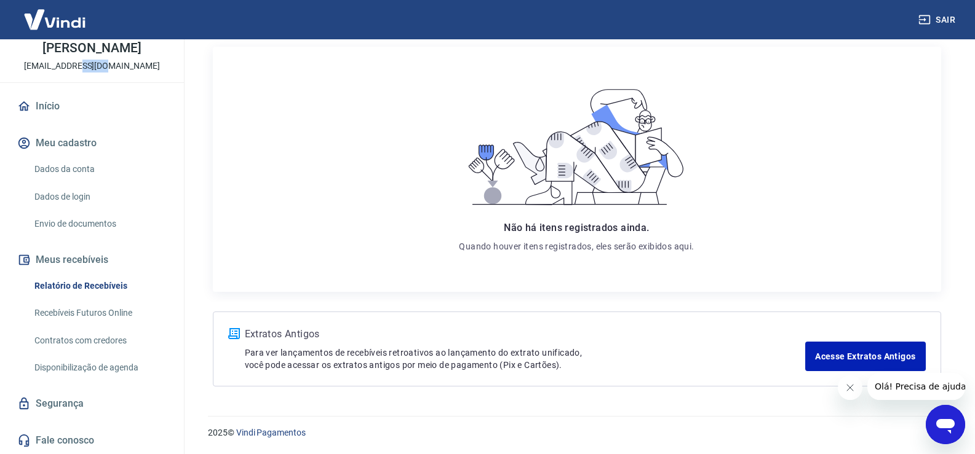
click at [104, 280] on link "Relatório de Recebíveis" at bounding box center [100, 286] width 140 height 25
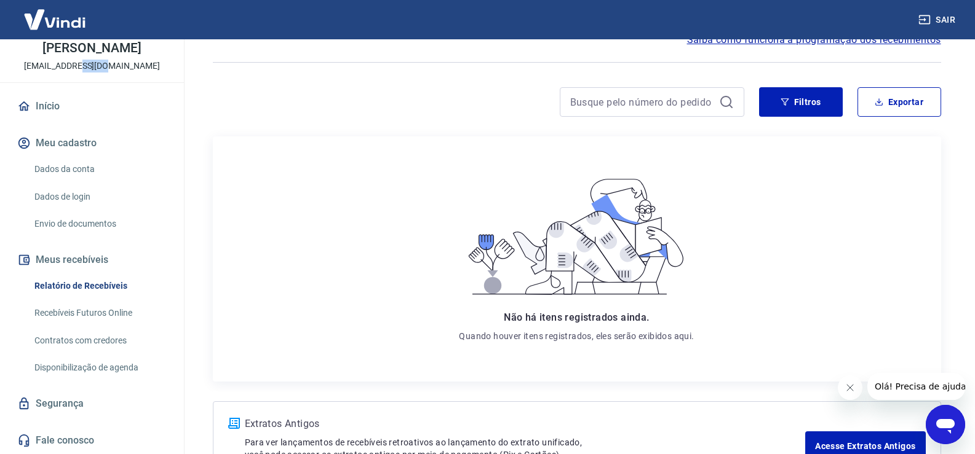
scroll to position [156, 0]
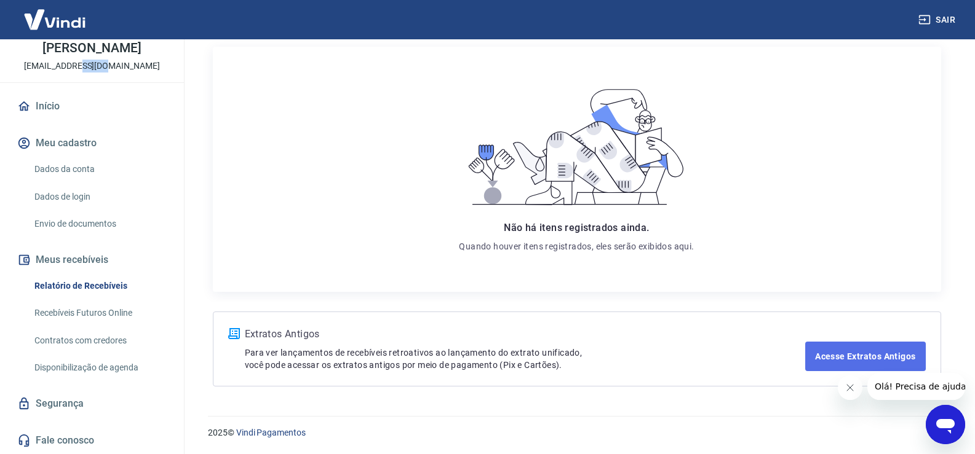
click at [871, 357] on link "Acesse Extratos Antigos" at bounding box center [865, 357] width 120 height 30
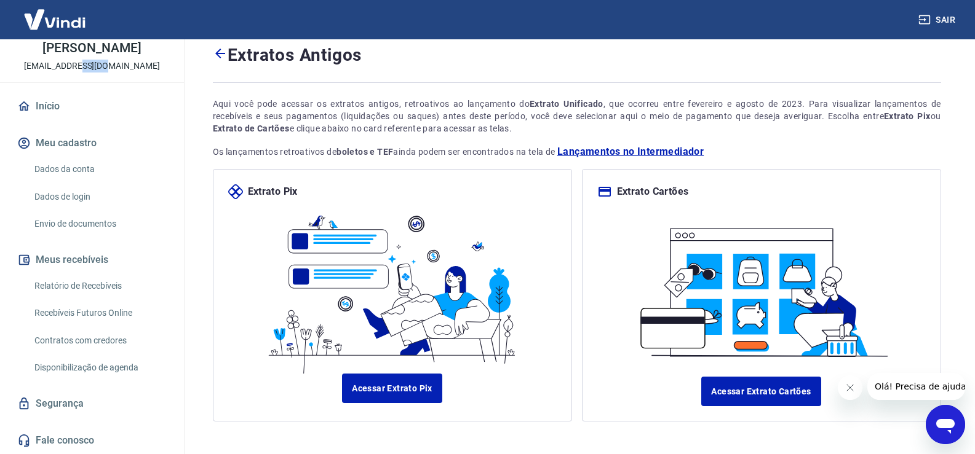
scroll to position [86, 0]
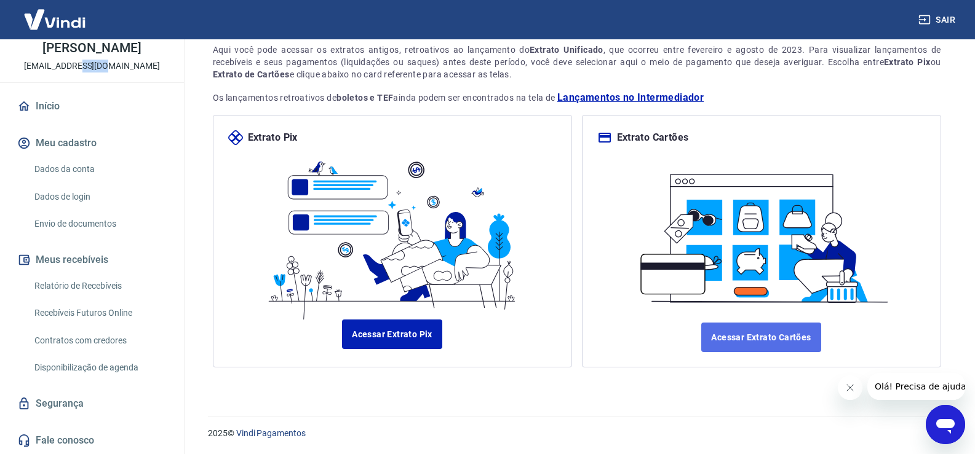
click at [805, 333] on link "Acessar Extrato Cartões" at bounding box center [760, 338] width 119 height 30
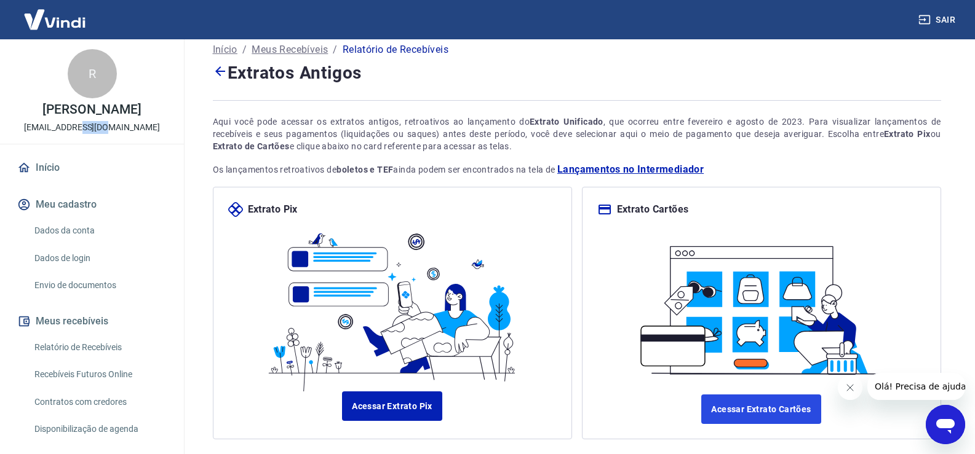
scroll to position [0, 0]
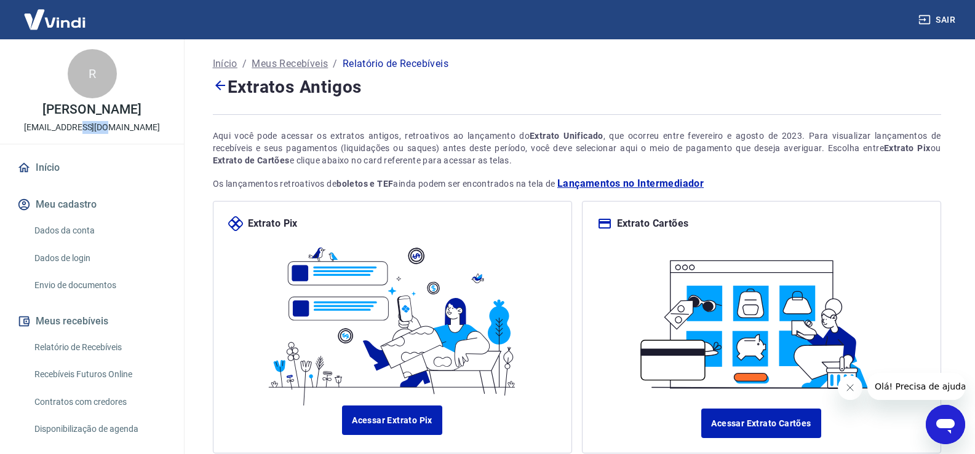
click at [942, 23] on button "Sair" at bounding box center [938, 20] width 44 height 23
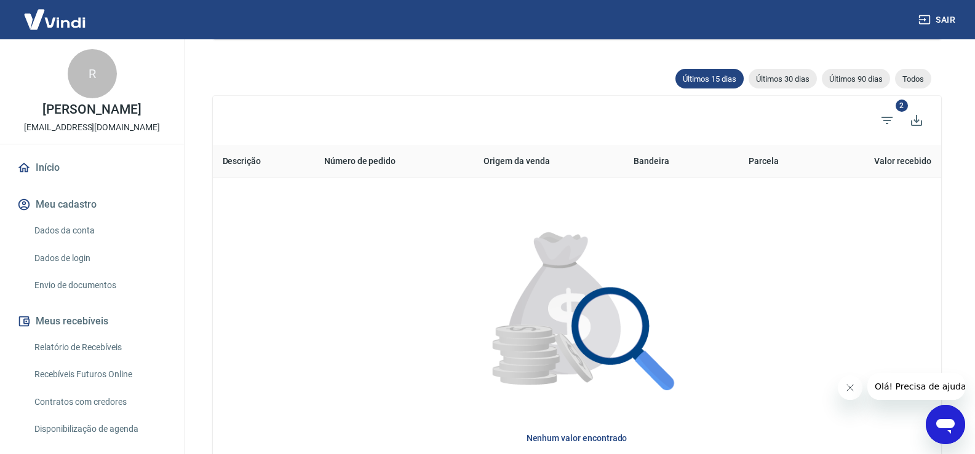
scroll to position [370, 0]
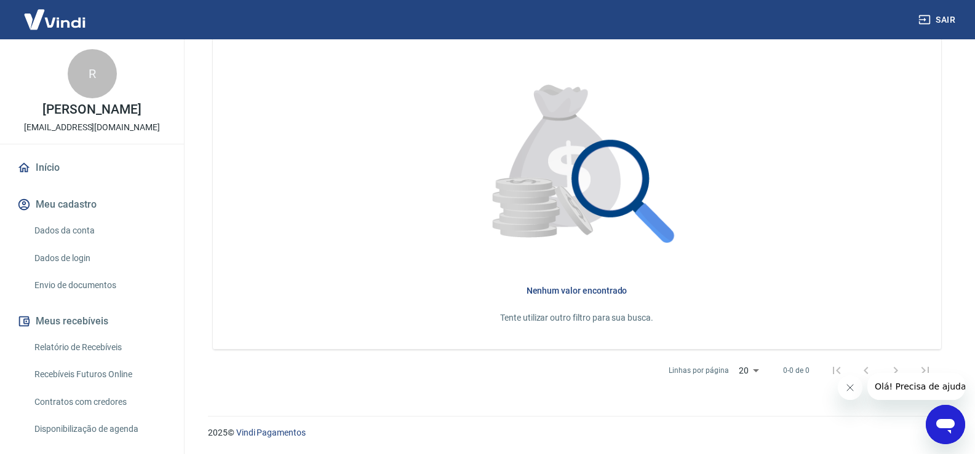
click at [593, 302] on div "Nenhum valor encontrado Tente utilizar outro filtro para sua busca." at bounding box center [576, 305] width 689 height 40
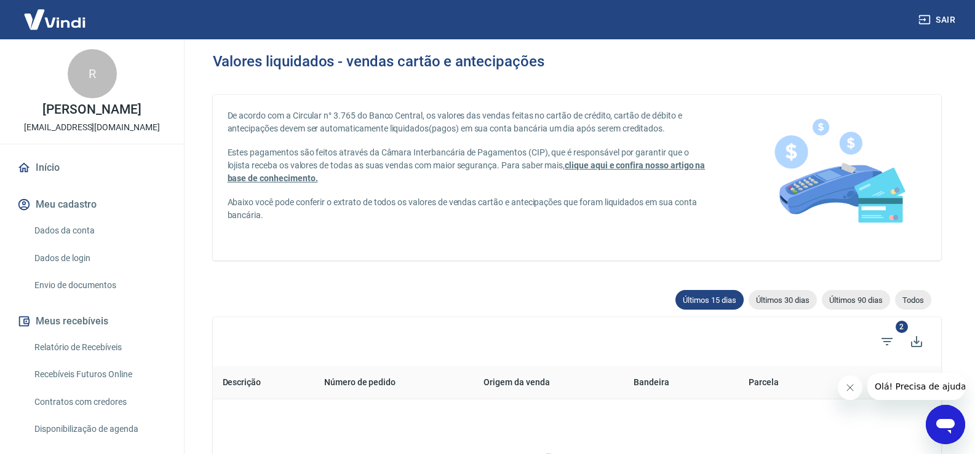
scroll to position [0, 0]
click at [68, 210] on button "Meu cadastro" at bounding box center [92, 204] width 154 height 27
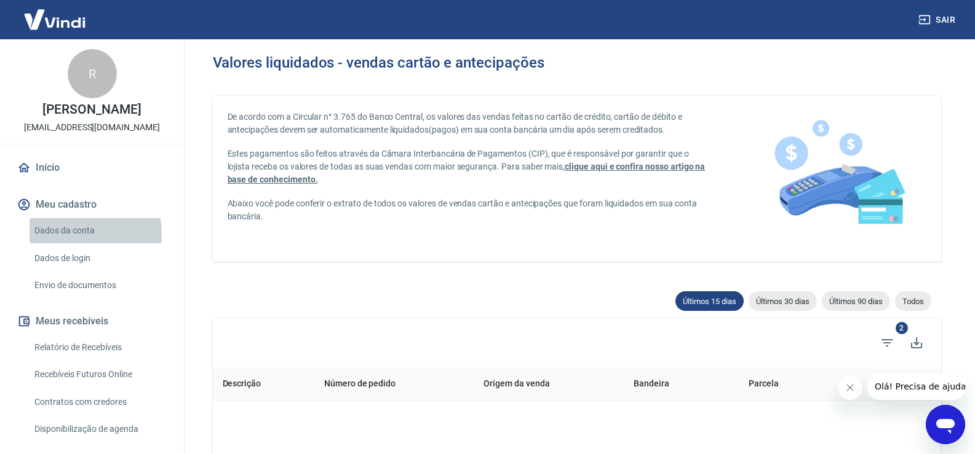
click at [73, 244] on link "Dados da conta" at bounding box center [100, 230] width 140 height 25
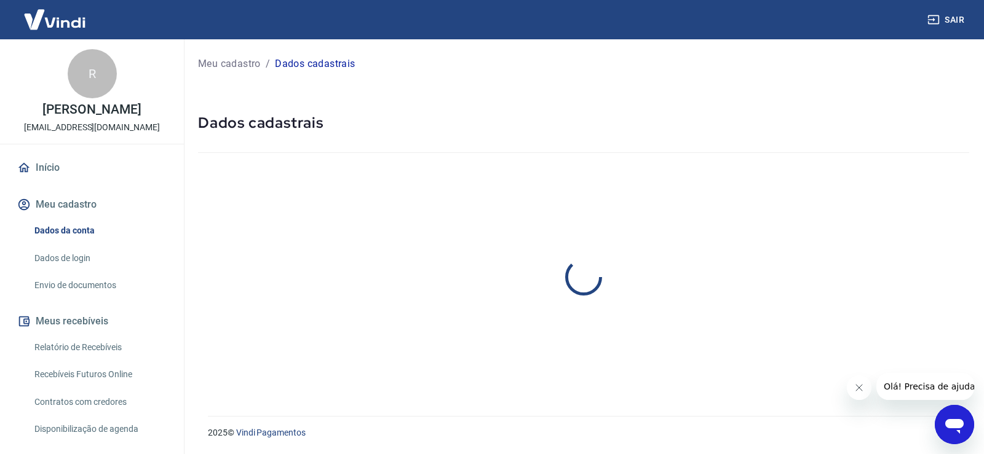
select select "PR"
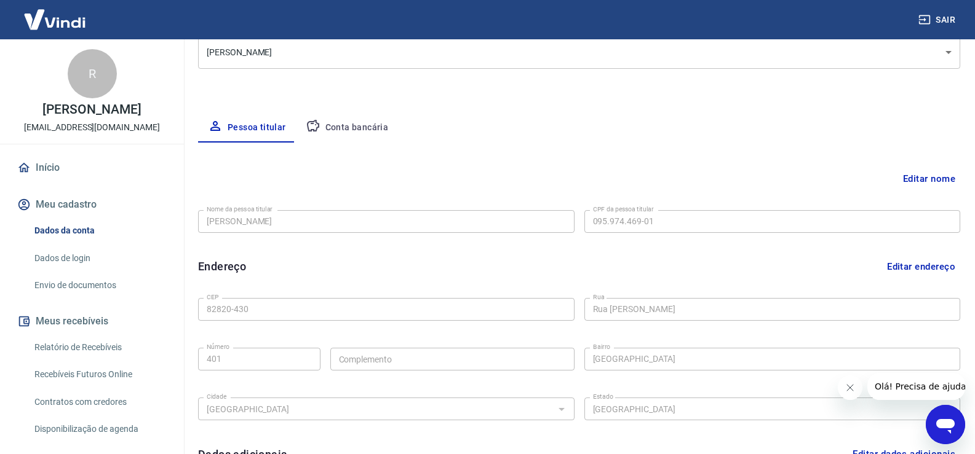
scroll to position [184, 0]
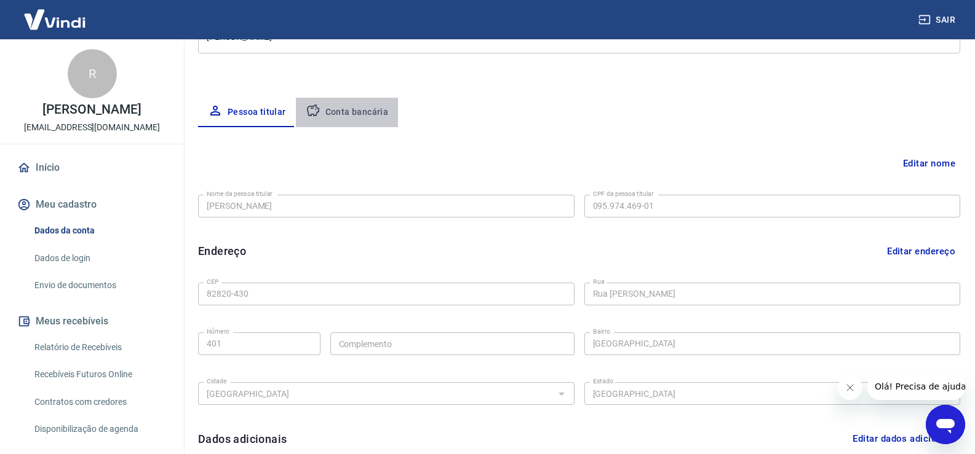
click at [346, 114] on button "Conta bancária" at bounding box center [347, 113] width 103 height 30
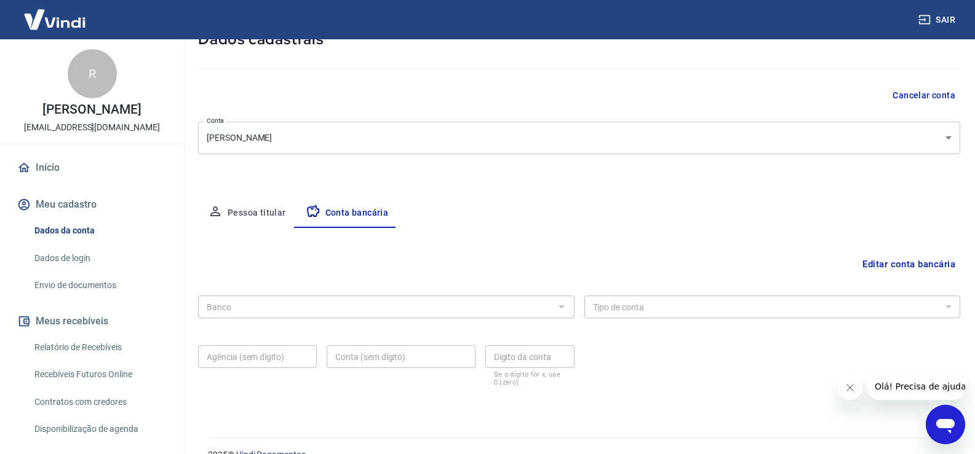
scroll to position [44, 0]
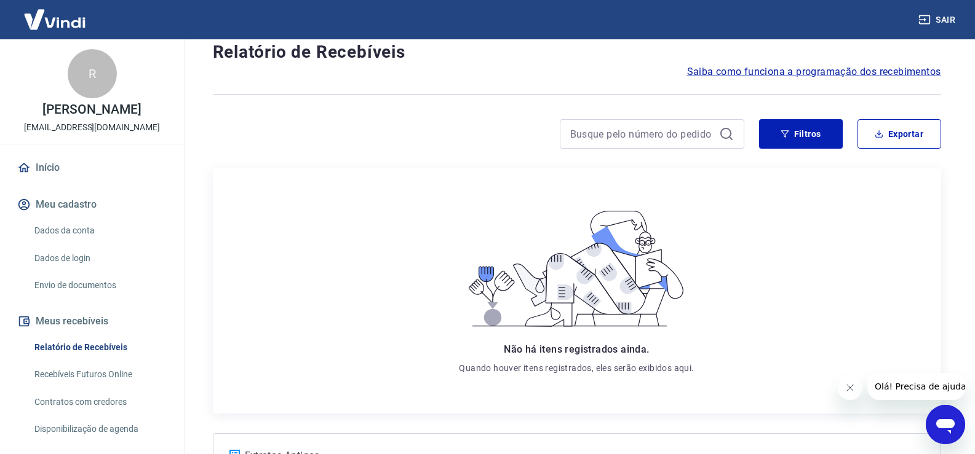
scroll to position [33, 0]
click at [42, 181] on link "Início" at bounding box center [92, 167] width 154 height 27
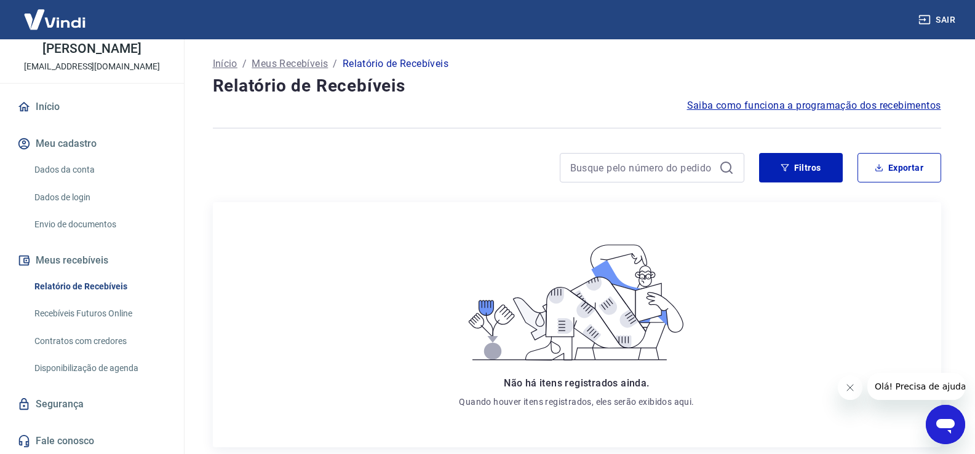
scroll to position [61, 0]
click at [47, 114] on link "Início" at bounding box center [92, 106] width 154 height 27
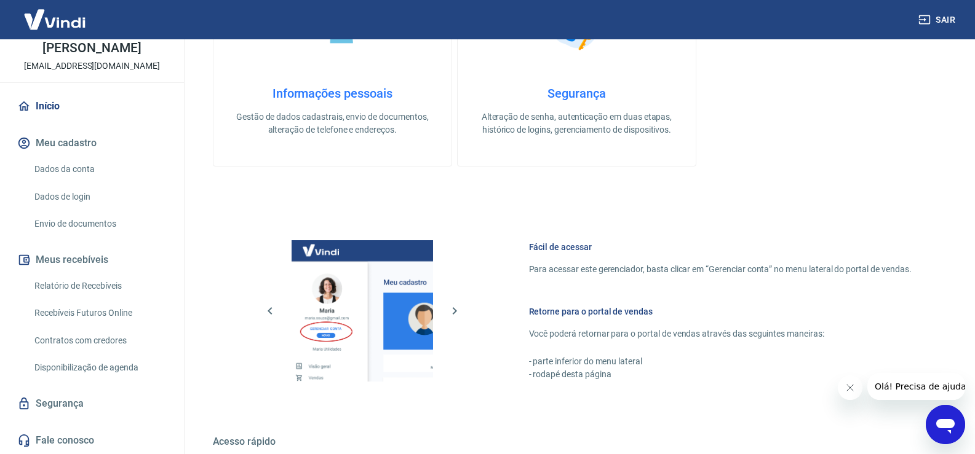
scroll to position [747, 0]
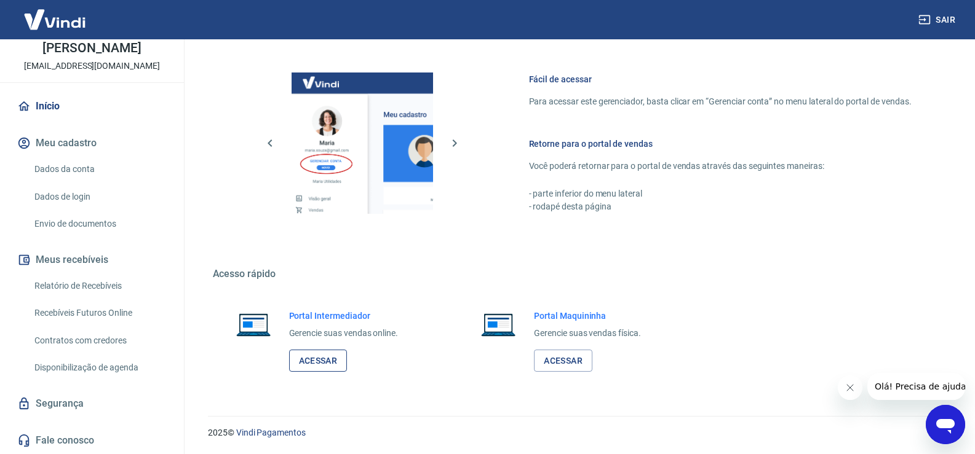
click at [334, 365] on link "Acessar" at bounding box center [318, 361] width 58 height 23
click at [338, 357] on link "Acessar" at bounding box center [318, 361] width 58 height 23
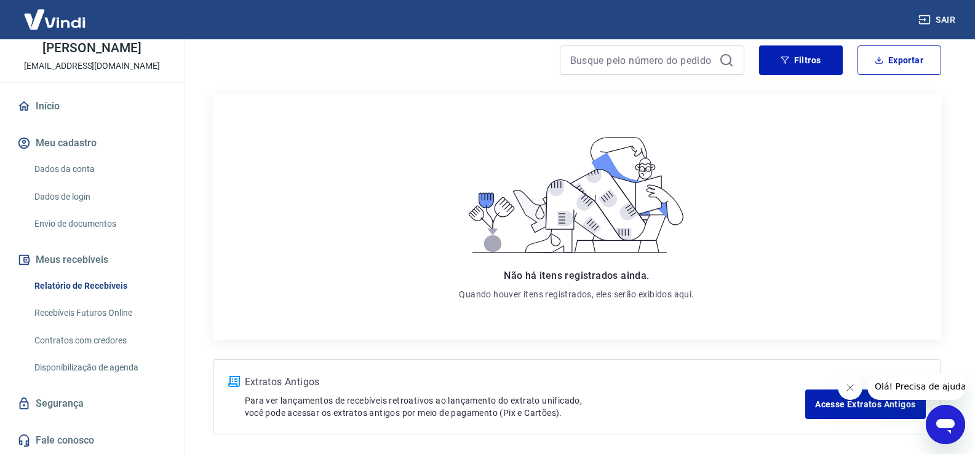
scroll to position [156, 0]
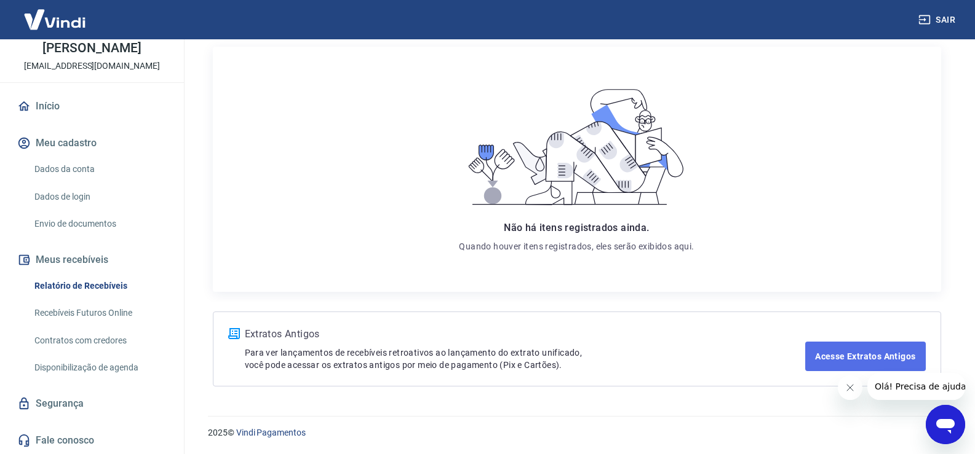
click at [840, 357] on link "Acesse Extratos Antigos" at bounding box center [865, 357] width 120 height 30
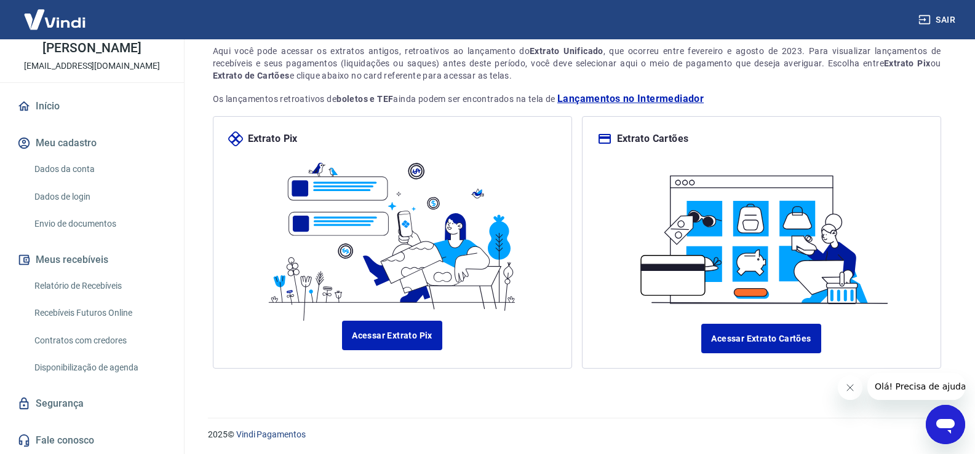
scroll to position [86, 0]
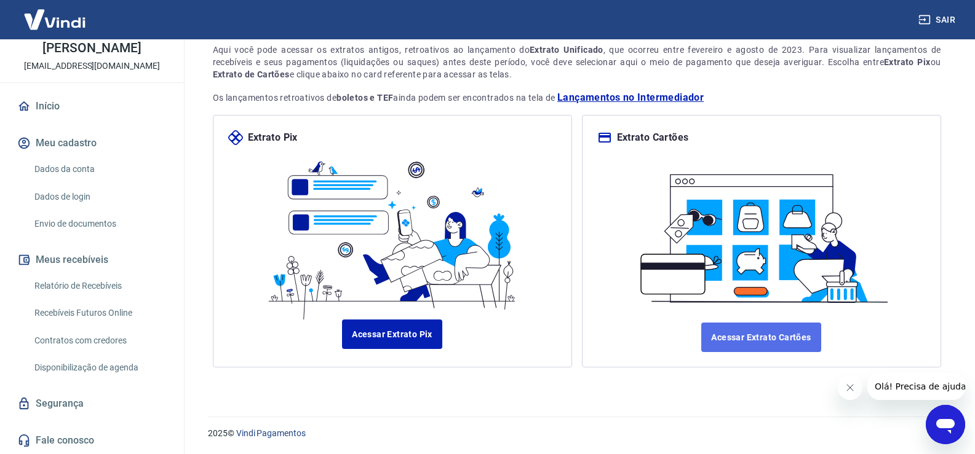
click at [811, 344] on link "Acessar Extrato Cartões" at bounding box center [760, 338] width 119 height 30
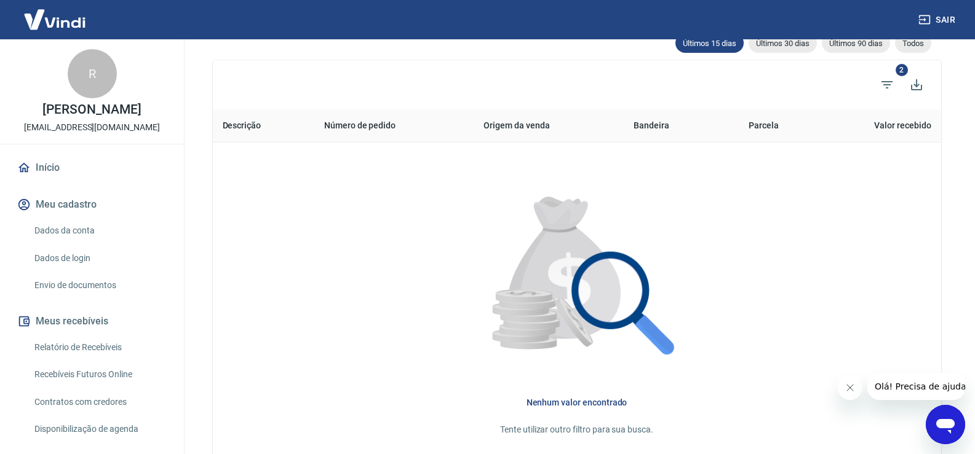
scroll to position [63, 0]
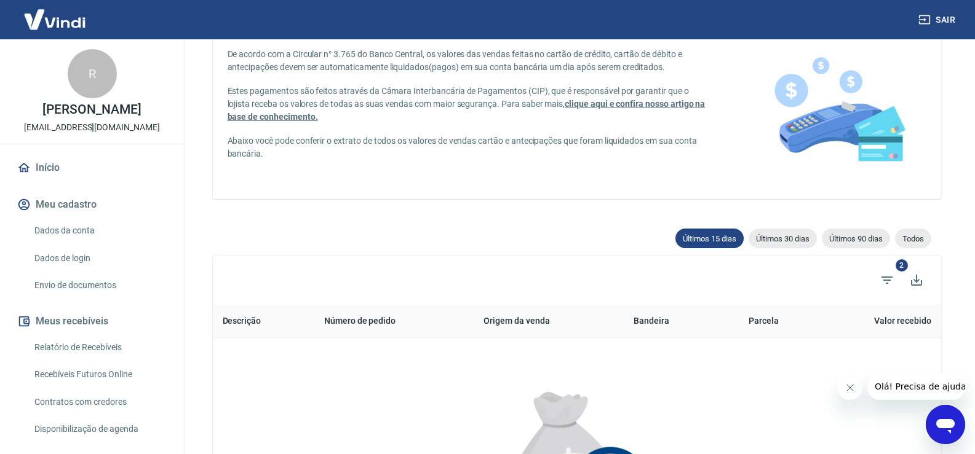
drag, startPoint x: 255, startPoint y: 322, endPoint x: 397, endPoint y: 317, distance: 142.2
click at [263, 322] on th "Descrição" at bounding box center [263, 321] width 101 height 33
click at [788, 239] on span "Últimos 30 dias" at bounding box center [782, 238] width 68 height 9
click at [860, 245] on div "Últimos 90 dias" at bounding box center [856, 239] width 68 height 20
type input "21/05/2025"
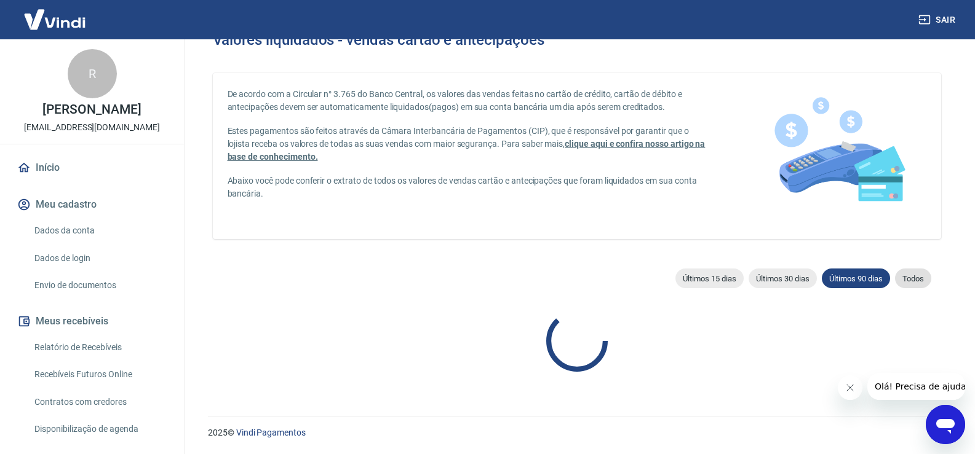
scroll to position [63, 0]
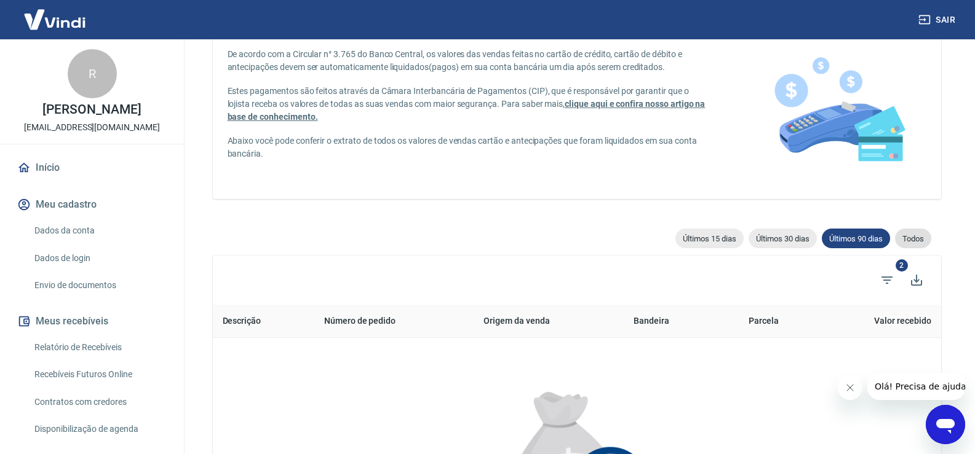
click at [910, 244] on div "Todos" at bounding box center [913, 239] width 36 height 20
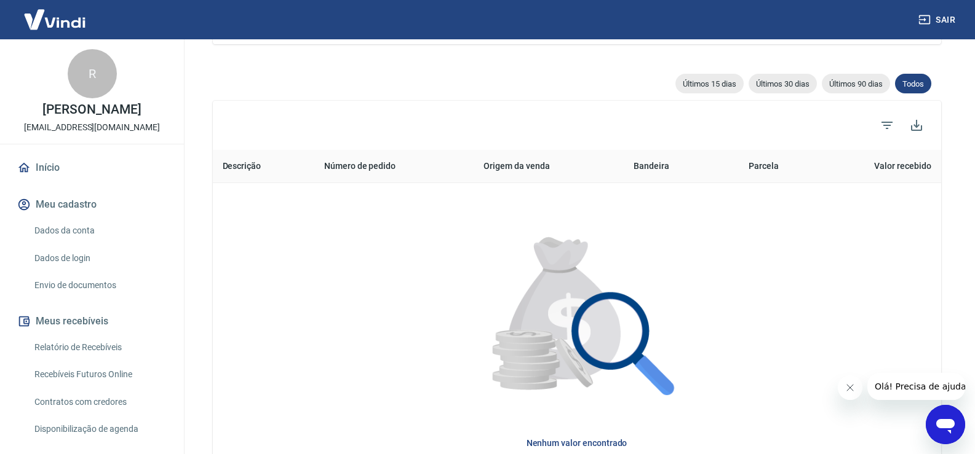
scroll to position [247, 0]
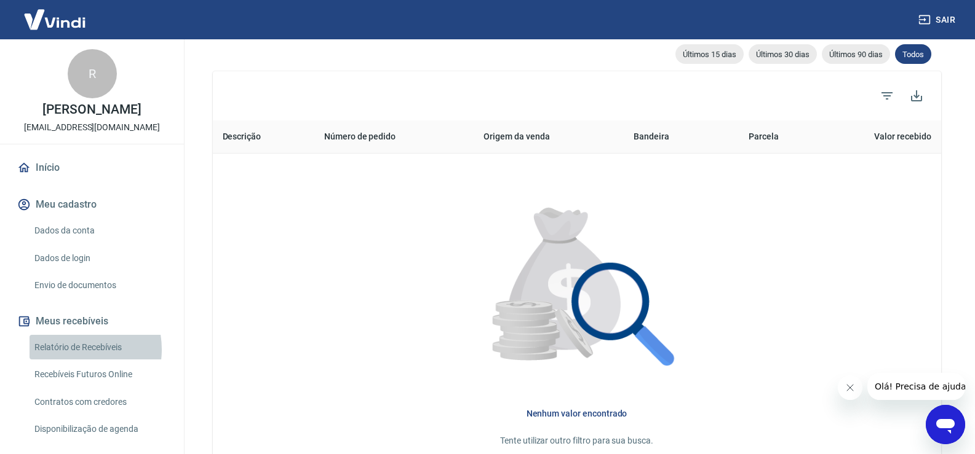
click at [75, 360] on link "Relatório de Recebíveis" at bounding box center [100, 347] width 140 height 25
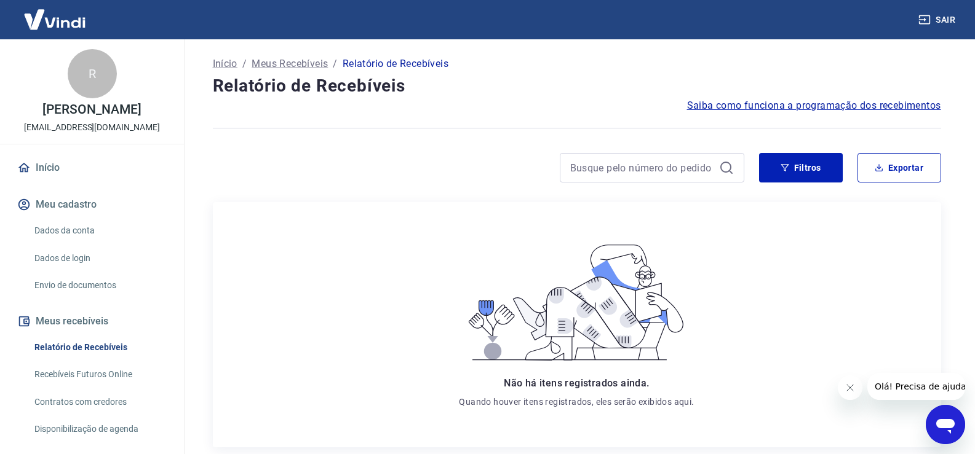
drag, startPoint x: 105, startPoint y: 100, endPoint x: 104, endPoint y: 89, distance: 10.5
click at [105, 92] on div "R Rafael de oliveira rodrigues financeiro3@anjuss.com" at bounding box center [92, 91] width 184 height 105
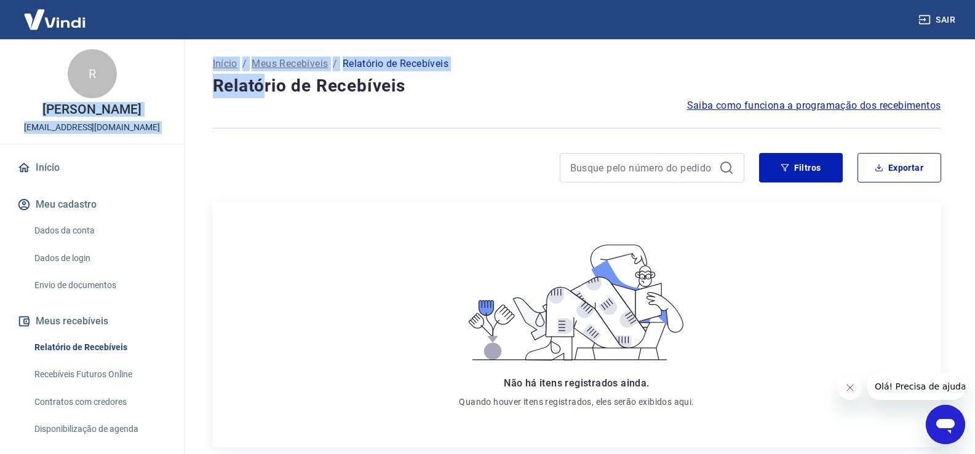
drag, startPoint x: 66, startPoint y: 58, endPoint x: 335, endPoint y: 85, distance: 269.5
click at [284, 85] on div "Sair R Rafael de oliveira rodrigues financeiro3@anjuss.com Início Meu cadastro …" at bounding box center [487, 227] width 975 height 454
click at [135, 139] on div "R Rafael de oliveira rodrigues financeiro3@anjuss.com" at bounding box center [92, 91] width 184 height 105
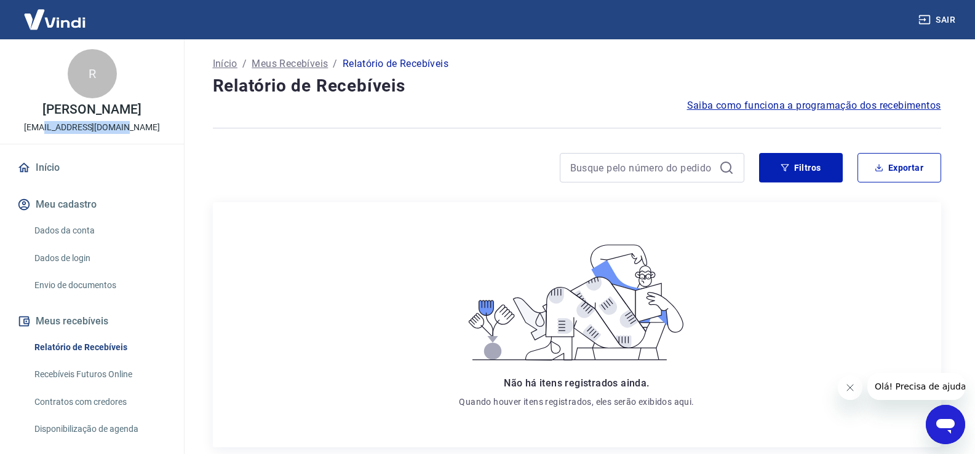
drag, startPoint x: 136, startPoint y: 141, endPoint x: 53, endPoint y: 132, distance: 83.5
click at [53, 132] on div "R Rafael de oliveira rodrigues financeiro3@anjuss.com" at bounding box center [92, 91] width 184 height 105
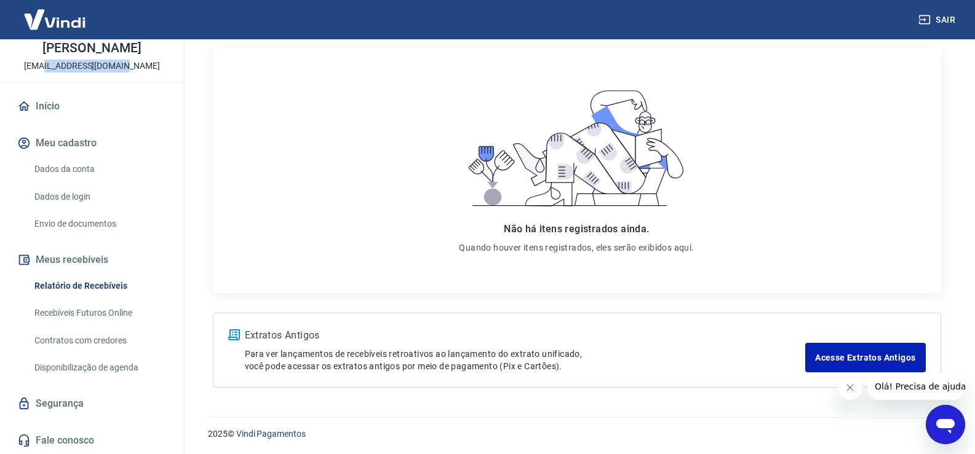
scroll to position [156, 0]
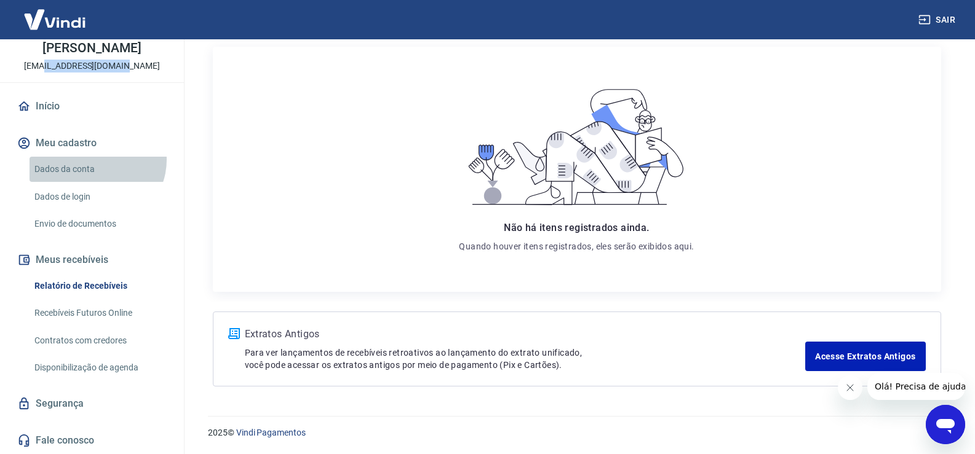
click at [96, 160] on link "Dados da conta" at bounding box center [100, 169] width 140 height 25
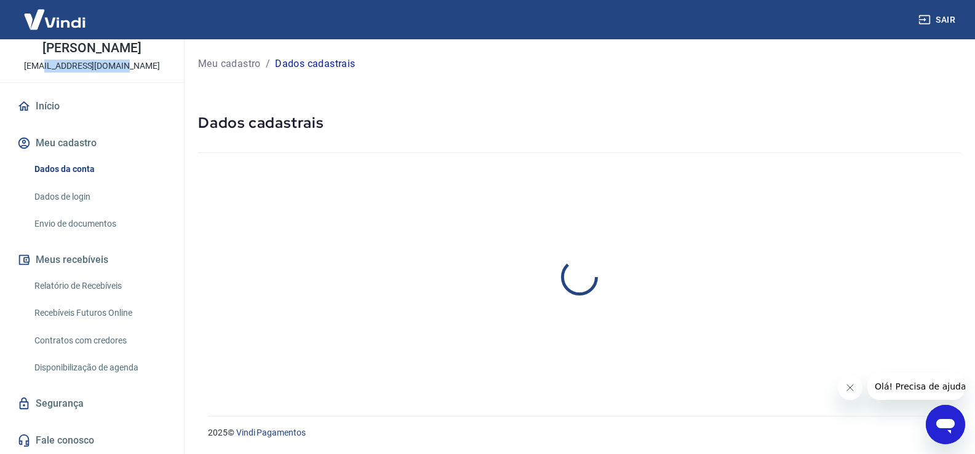
select select "PR"
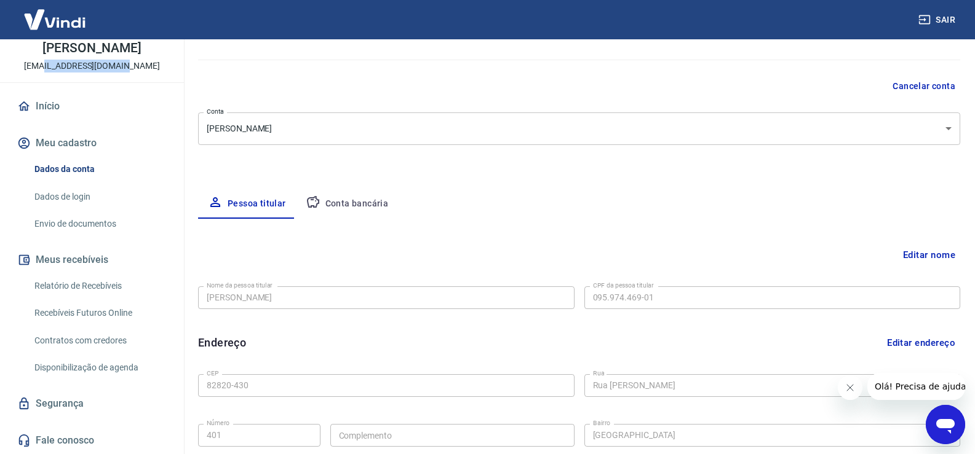
scroll to position [87, 0]
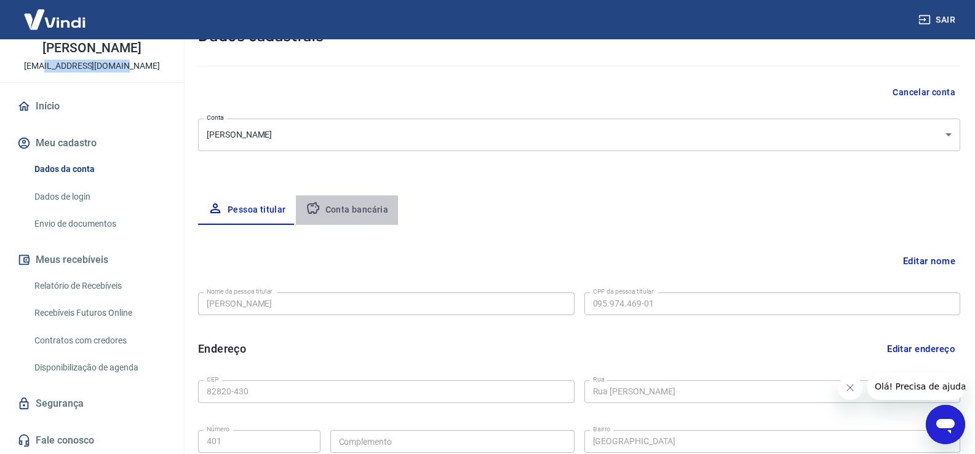
click at [337, 216] on button "Conta bancária" at bounding box center [347, 211] width 103 height 30
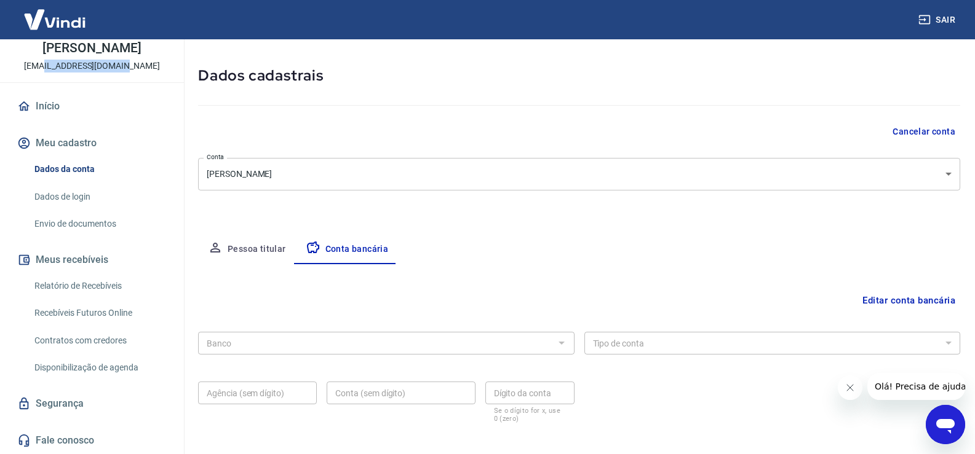
scroll to position [106, 0]
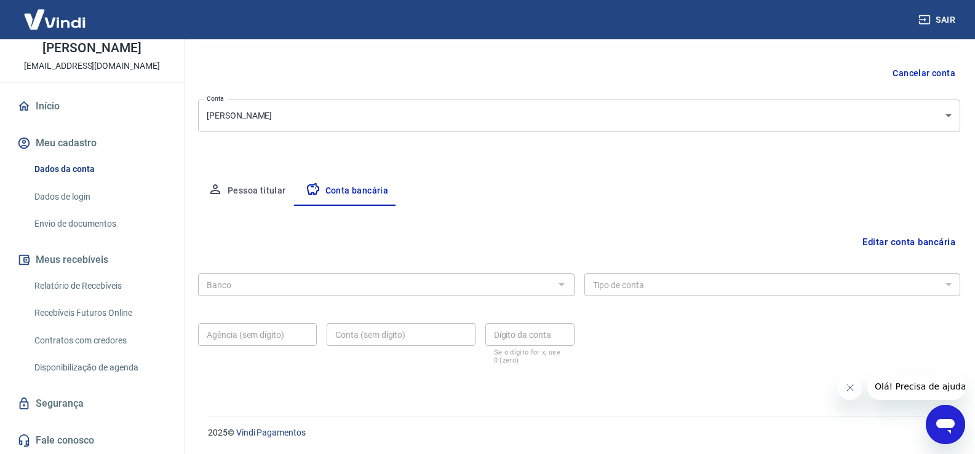
click at [244, 182] on button "Pessoa titular" at bounding box center [247, 191] width 98 height 30
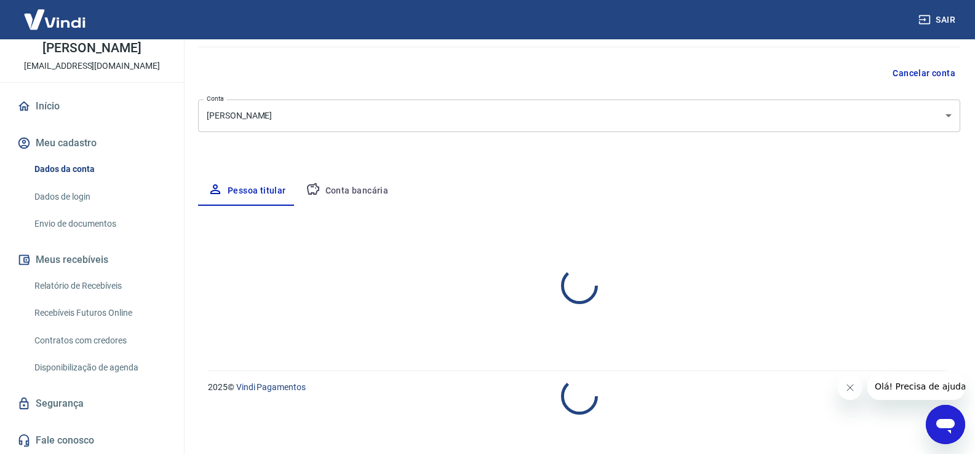
select select "PR"
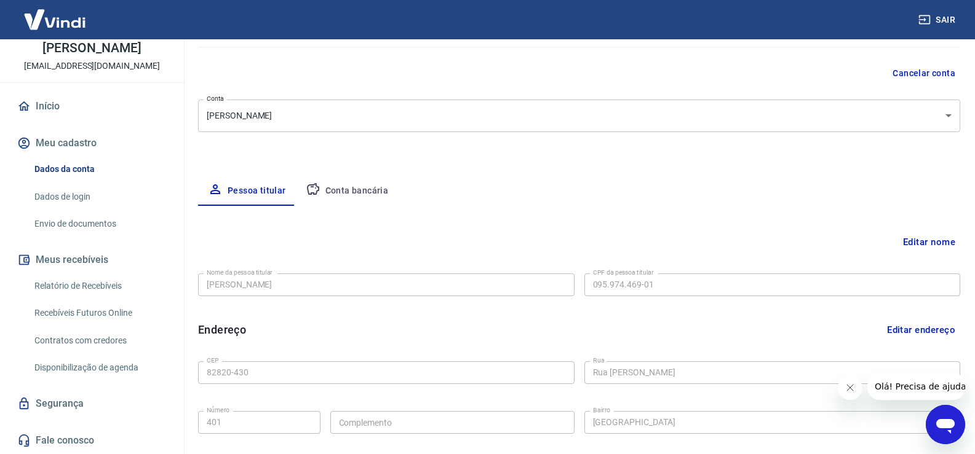
click at [695, 127] on body "Sair R Rafael de oliveira rodrigues financeiro3@anjuss.com Início Meu cadastro …" at bounding box center [487, 121] width 975 height 454
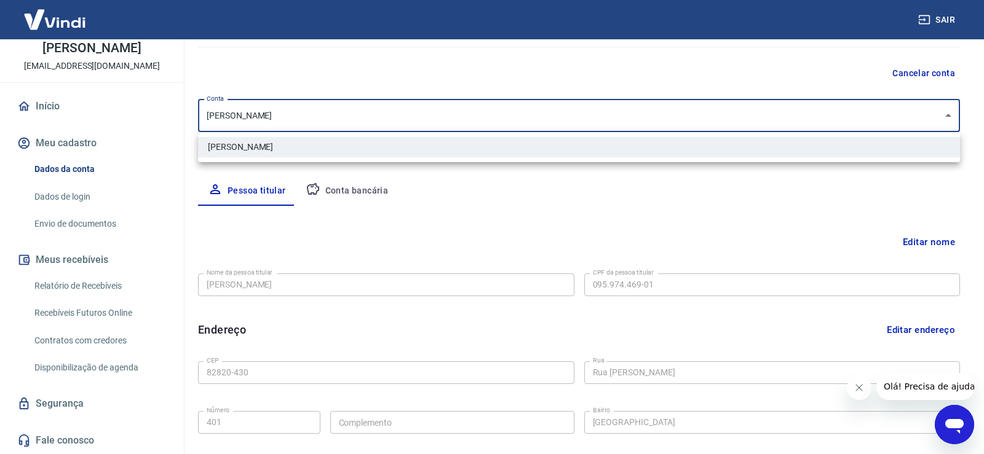
click at [576, 153] on li "[PERSON_NAME]" at bounding box center [579, 147] width 762 height 20
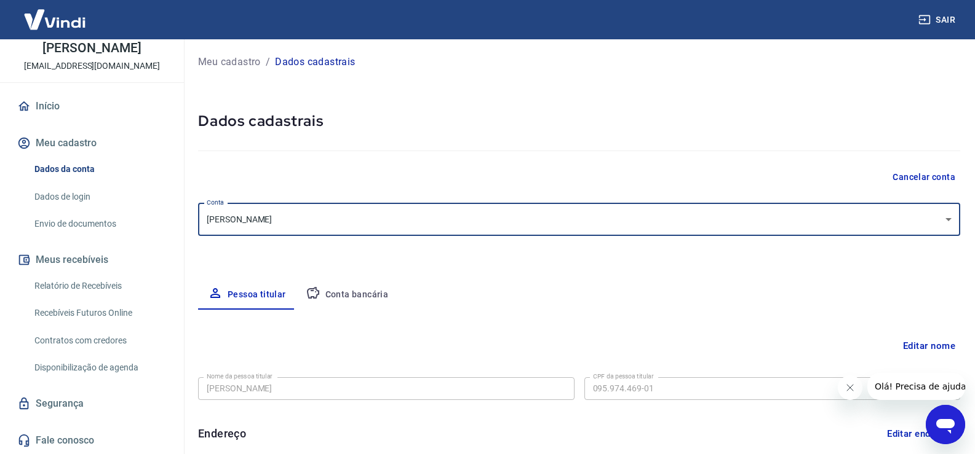
scroll to position [0, 0]
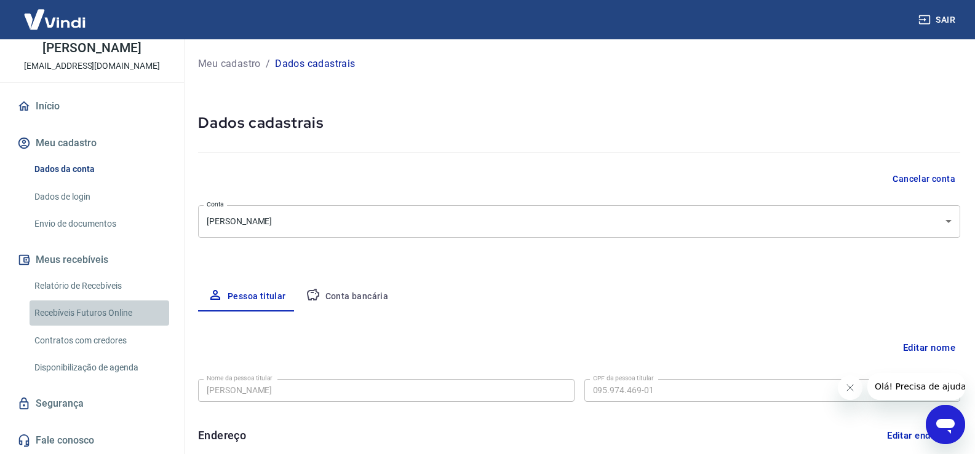
click at [115, 314] on link "Recebíveis Futuros Online" at bounding box center [100, 313] width 140 height 25
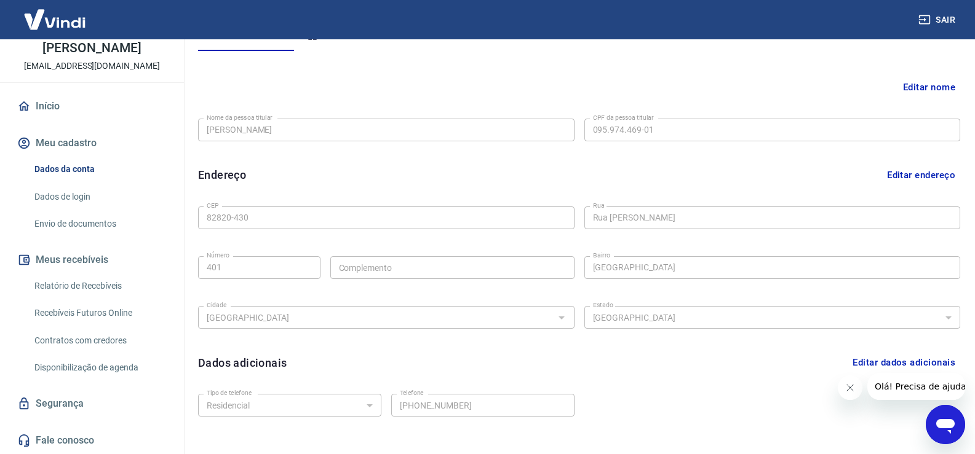
scroll to position [87, 0]
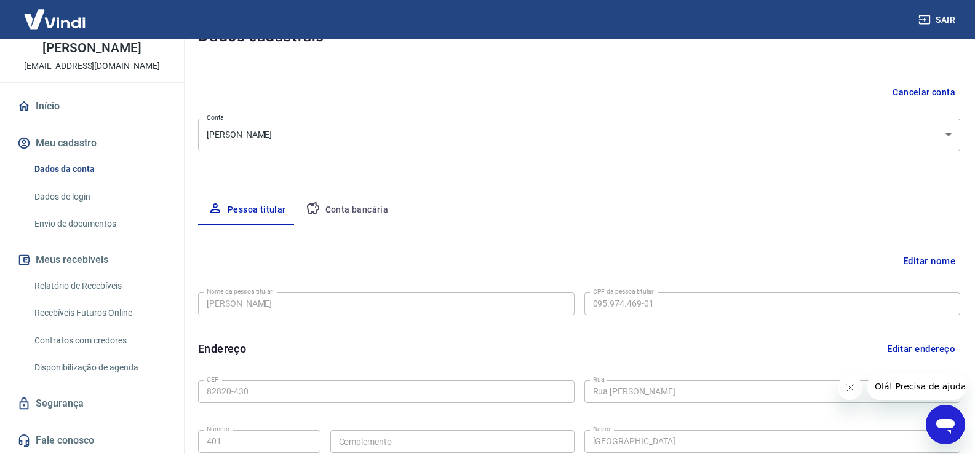
click at [343, 215] on button "Conta bancária" at bounding box center [347, 211] width 103 height 30
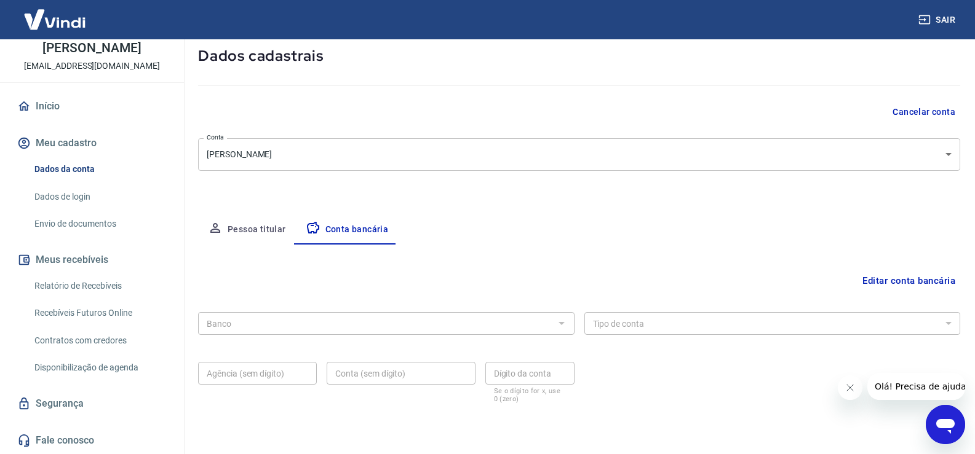
scroll to position [106, 0]
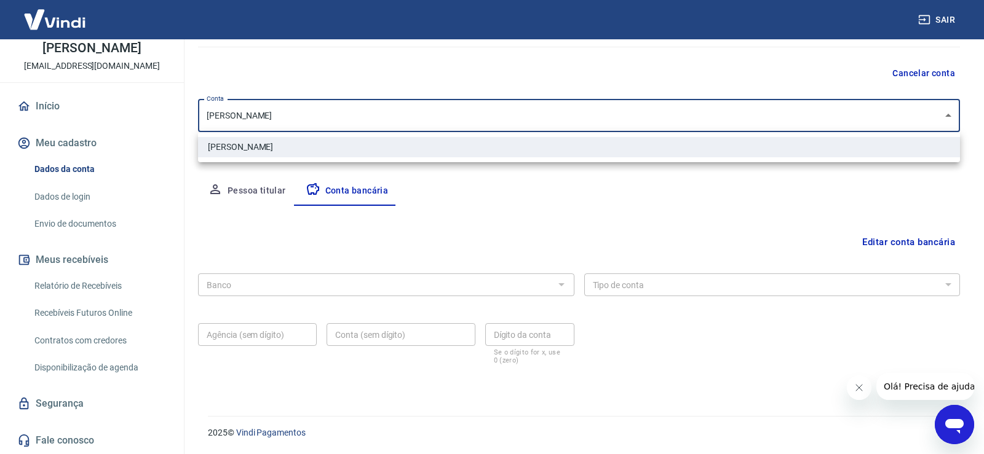
click at [338, 103] on body "Sair R Rafael de oliveira rodrigues financeiro3@anjuss.com Início Meu cadastro …" at bounding box center [492, 121] width 984 height 454
click at [501, 149] on li "[PERSON_NAME]" at bounding box center [579, 147] width 762 height 20
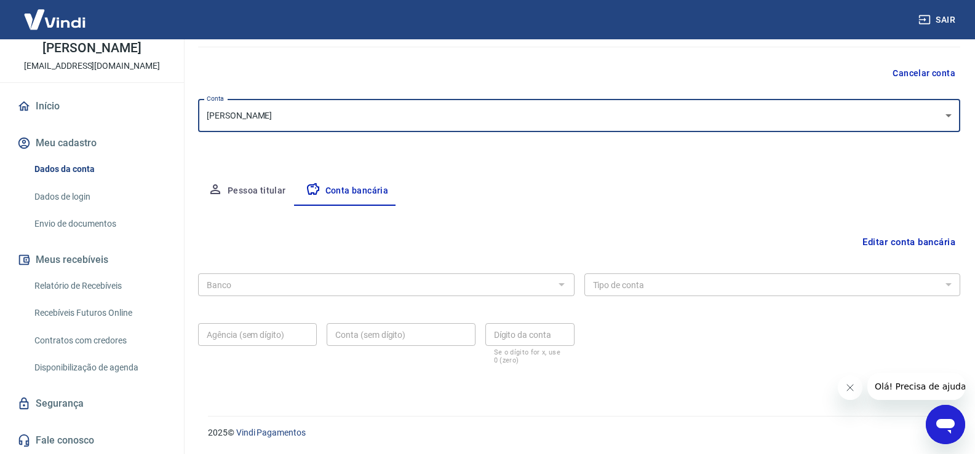
click at [654, 271] on div "Editar conta bancária Banco Banco Tipo de conta Conta Corrente Conta Poupança T…" at bounding box center [579, 296] width 762 height 181
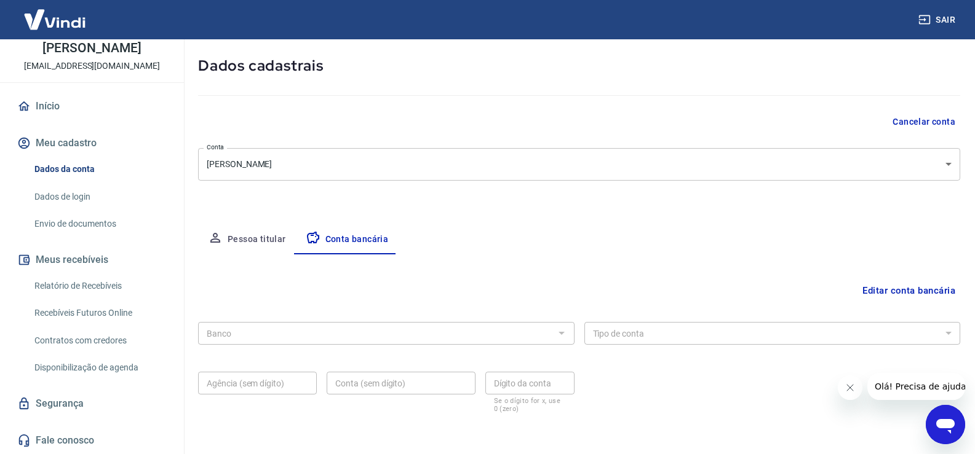
scroll to position [0, 0]
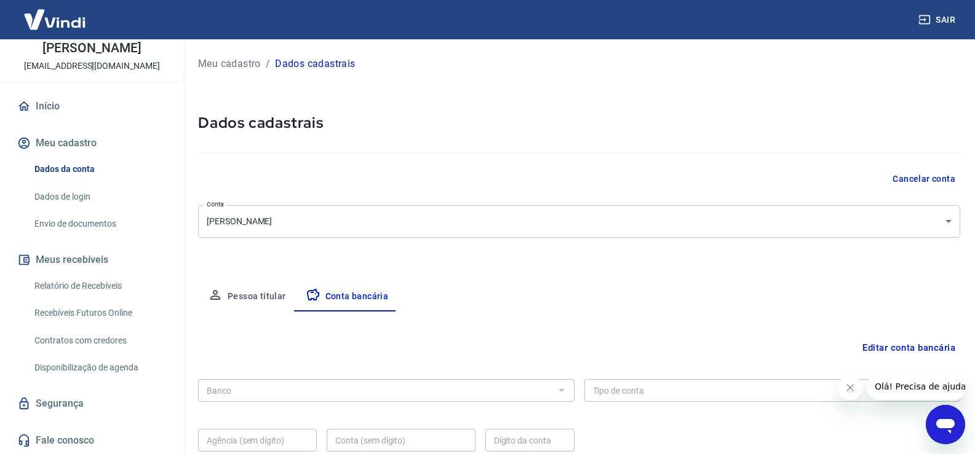
click at [330, 71] on p "Dados cadastrais" at bounding box center [315, 64] width 80 height 15
click at [317, 62] on p "Dados cadastrais" at bounding box center [315, 64] width 80 height 15
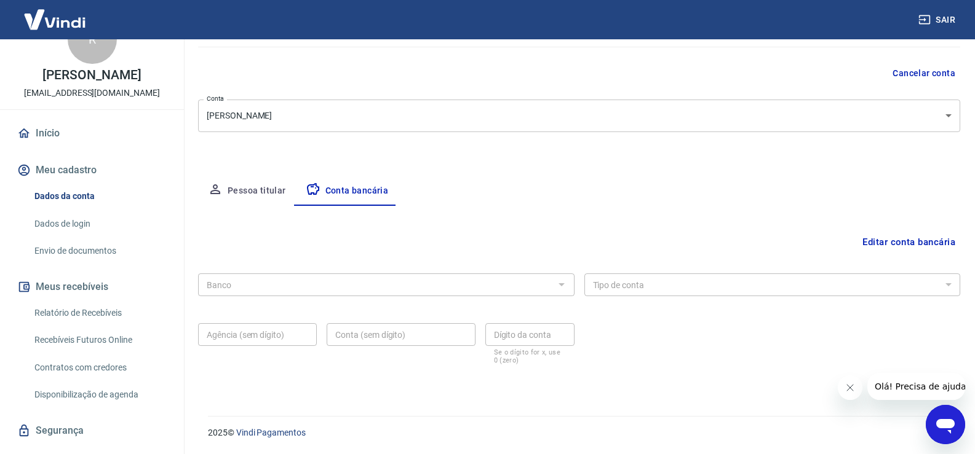
scroll to position [13, 0]
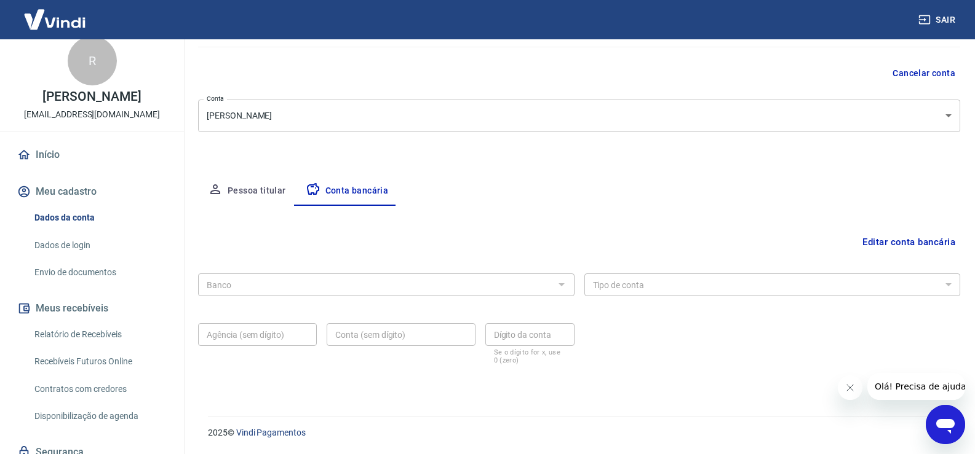
click at [60, 168] on link "Início" at bounding box center [92, 154] width 154 height 27
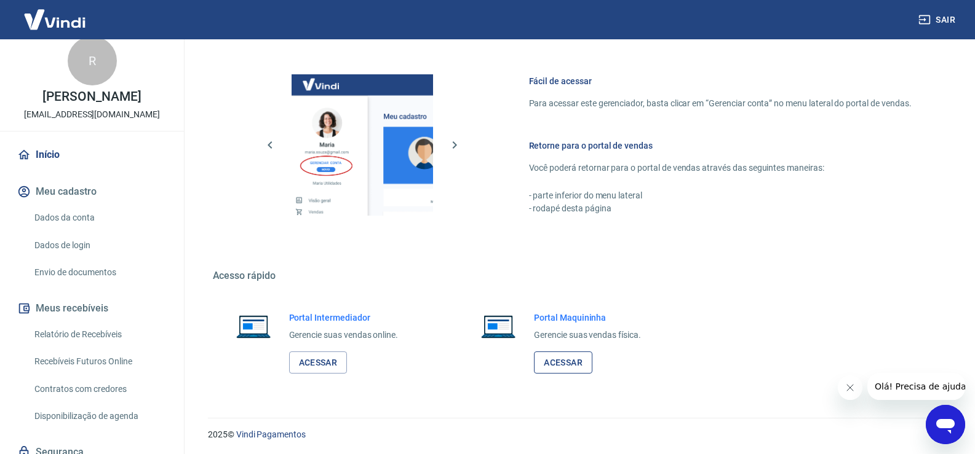
scroll to position [747, 0]
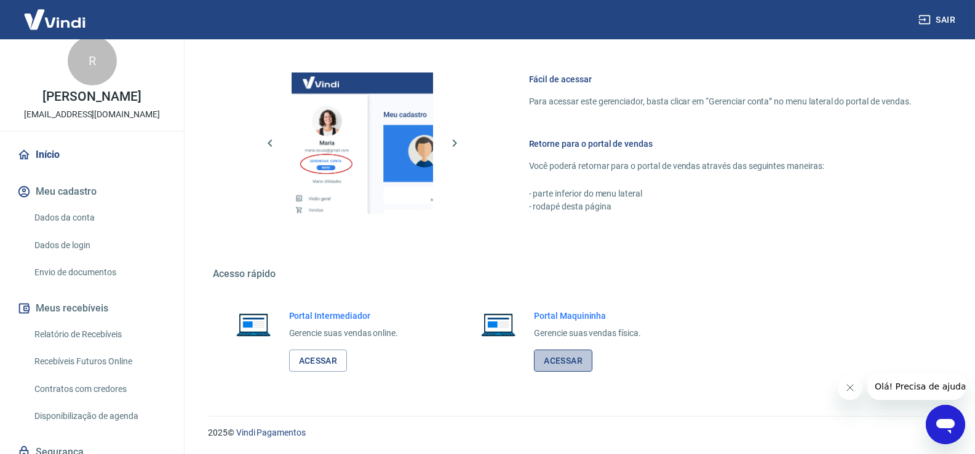
click at [567, 357] on link "Acessar" at bounding box center [563, 361] width 58 height 23
click at [321, 364] on link "Acessar" at bounding box center [318, 361] width 58 height 23
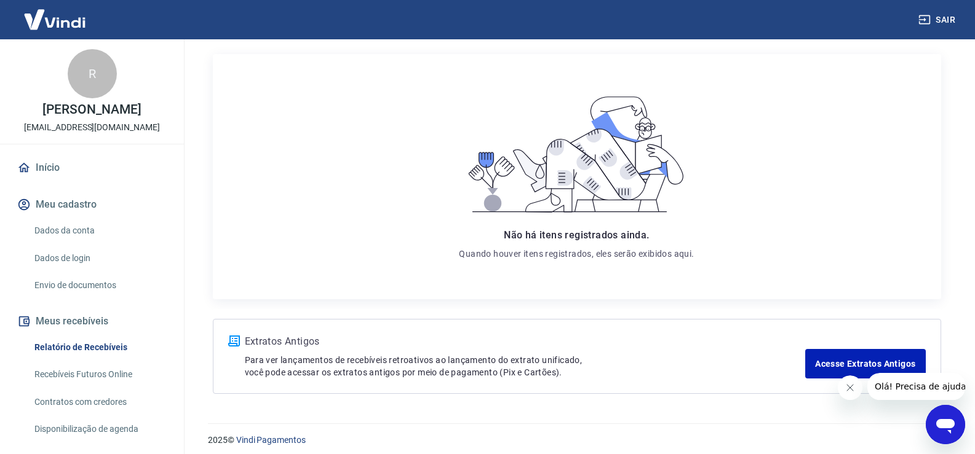
scroll to position [156, 0]
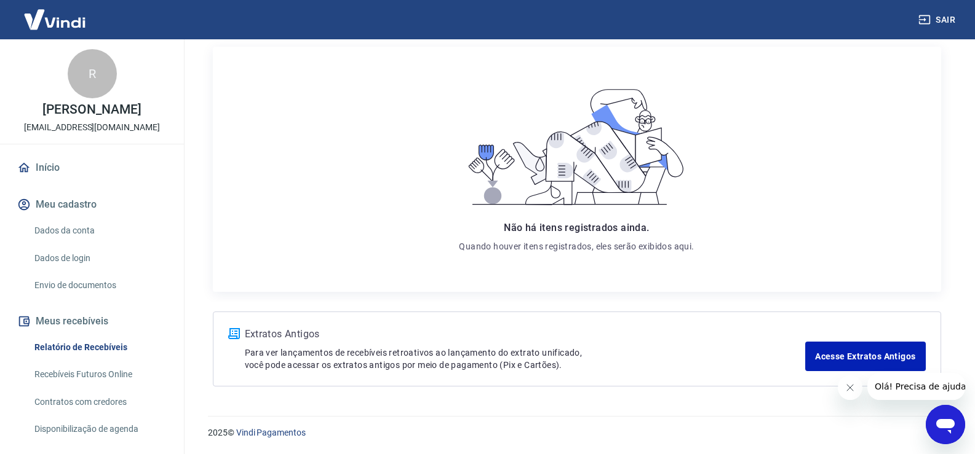
click at [82, 265] on link "Dados de login" at bounding box center [100, 258] width 140 height 25
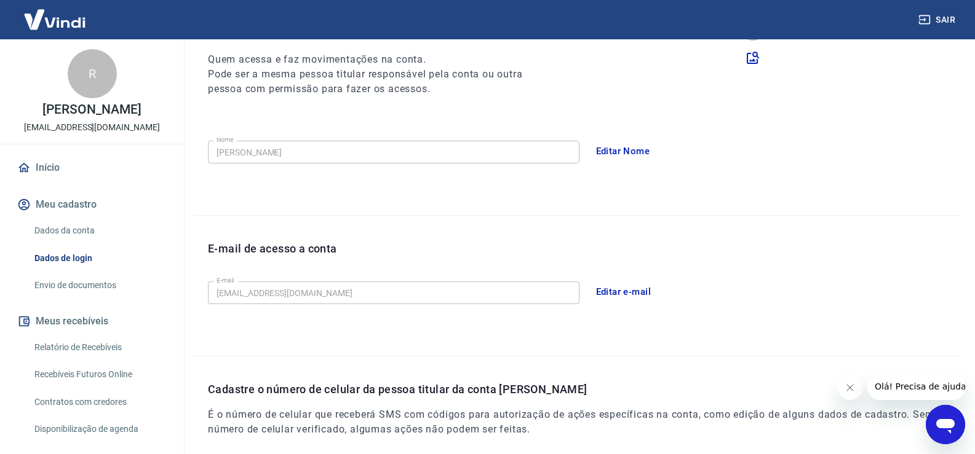
scroll to position [333, 0]
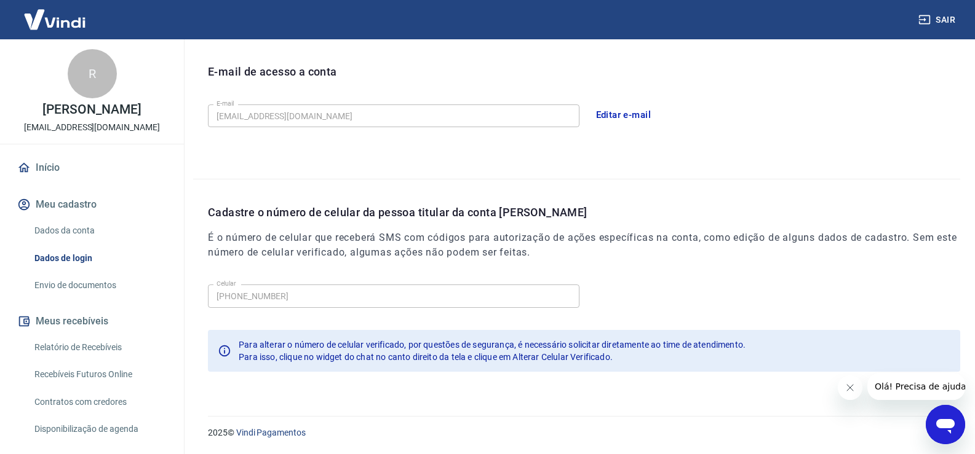
click at [96, 356] on link "Relatório de Recebíveis" at bounding box center [100, 347] width 140 height 25
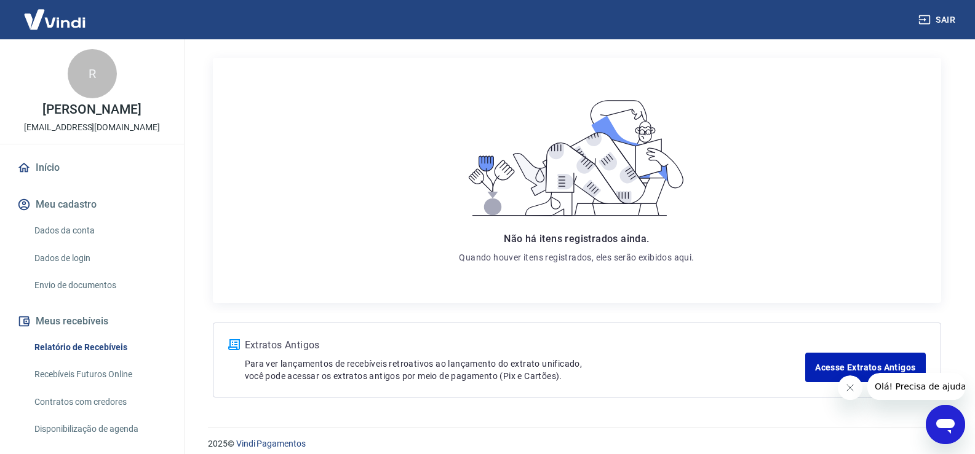
scroll to position [156, 0]
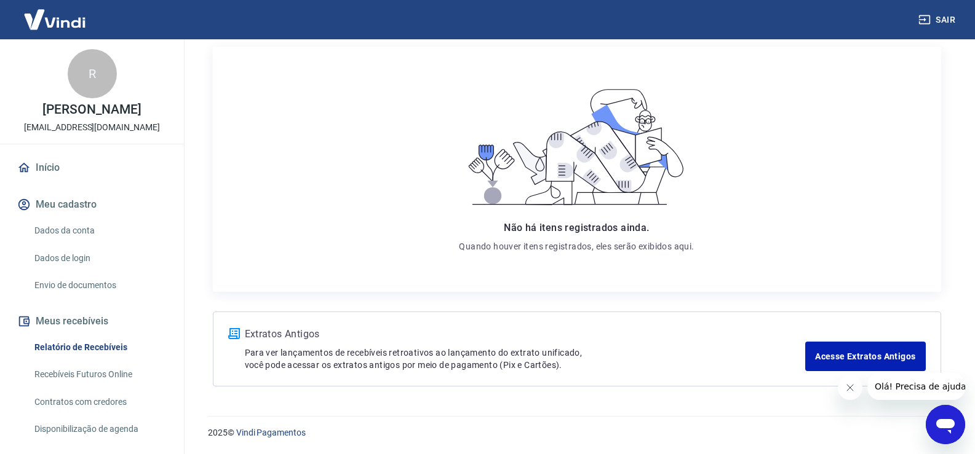
click at [97, 244] on link "Dados da conta" at bounding box center [100, 230] width 140 height 25
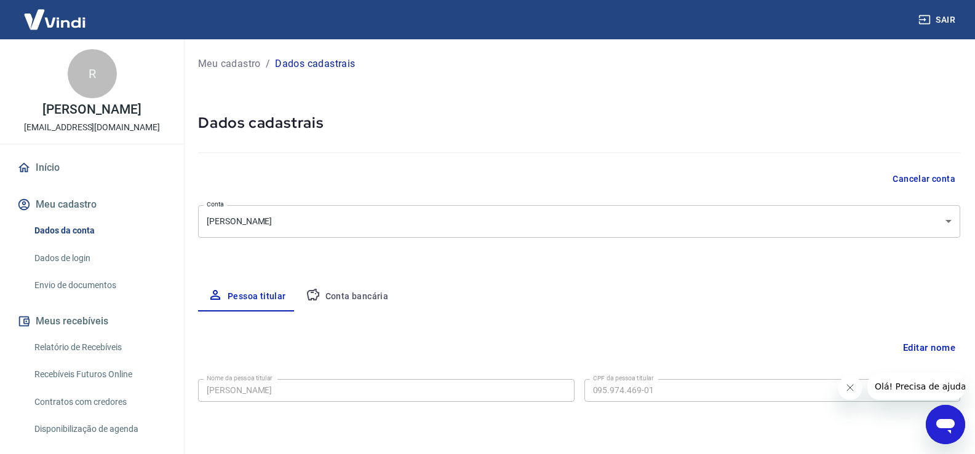
select select "PR"
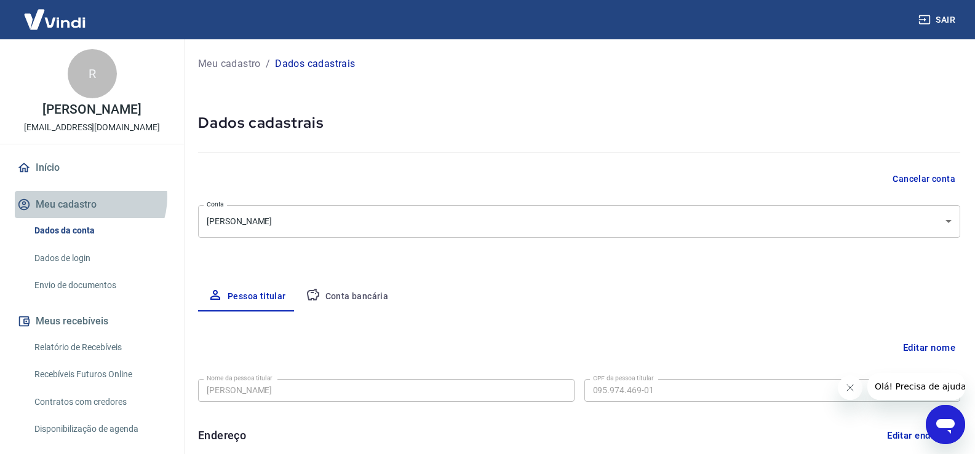
click at [89, 210] on button "Meu cadastro" at bounding box center [92, 204] width 154 height 27
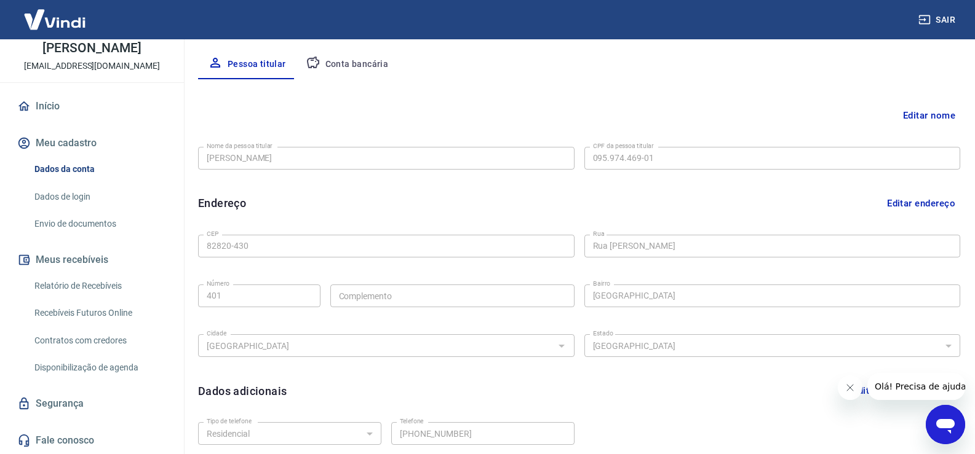
scroll to position [333, 0]
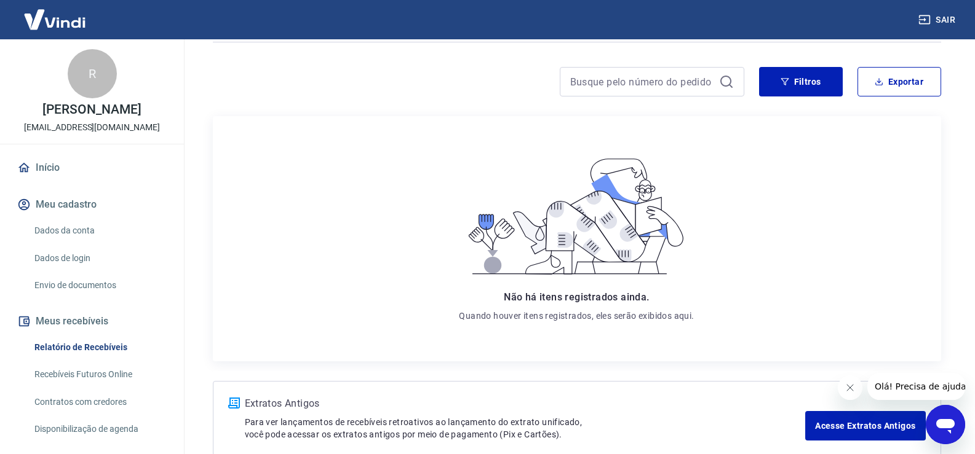
scroll to position [156, 0]
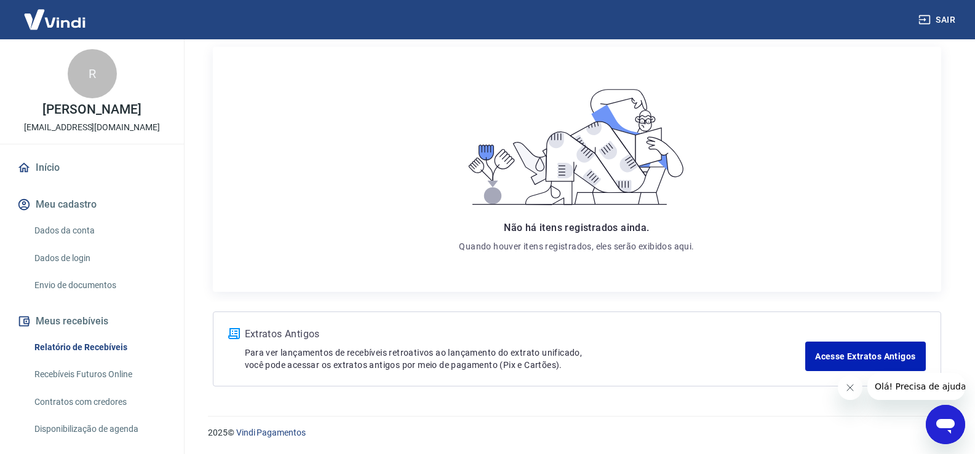
click at [442, 322] on div "Extratos Antigos Para ver lançamentos de recebíveis retroativos ao lançamento d…" at bounding box center [577, 349] width 728 height 75
